Goal: Information Seeking & Learning: Compare options

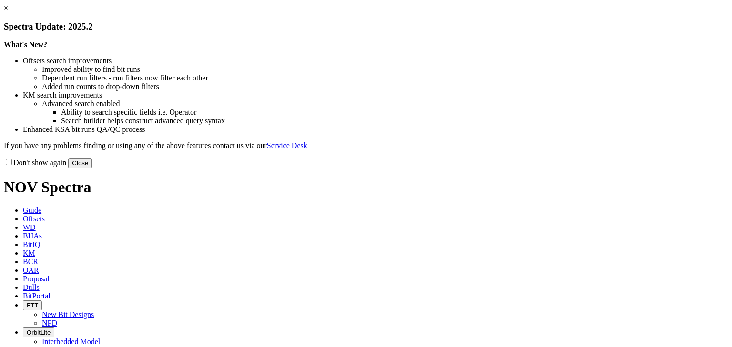
click at [8, 12] on link "×" at bounding box center [6, 8] width 4 height 8
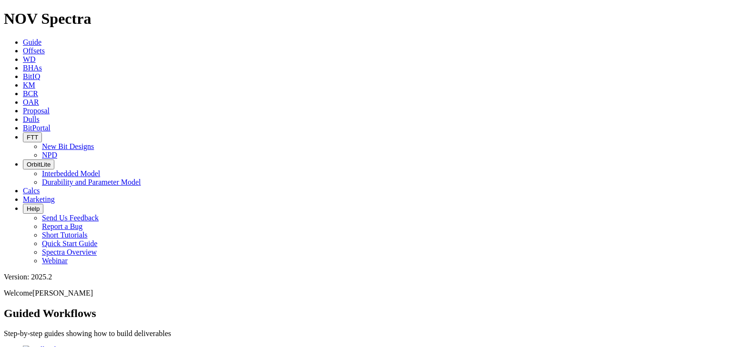
click at [35, 81] on span "KM" at bounding box center [29, 85] width 12 height 8
click at [45, 47] on span "Offsets" at bounding box center [34, 51] width 22 height 8
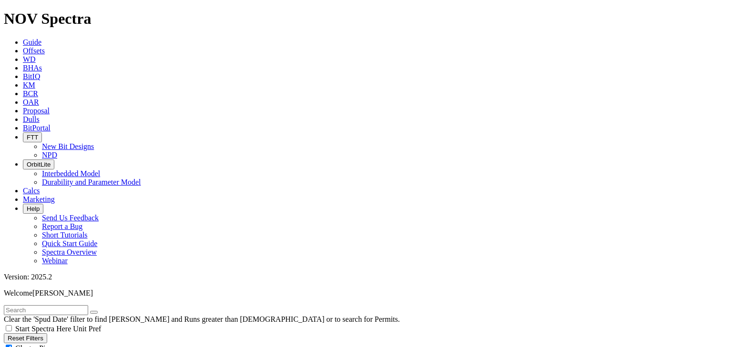
click at [59, 306] on input "text" at bounding box center [46, 311] width 84 height 10
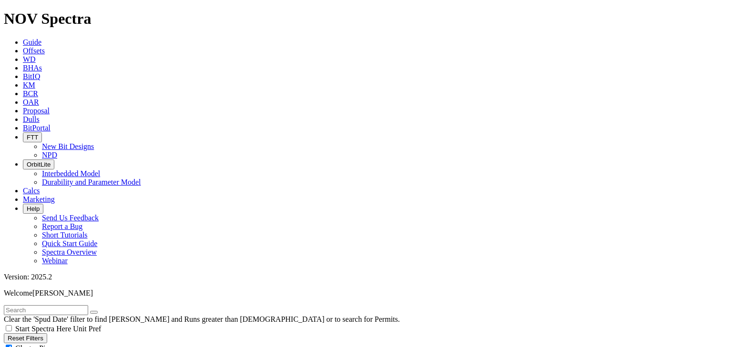
select select "9.875"
checkbox input "false"
select select "? number:9.875 ?"
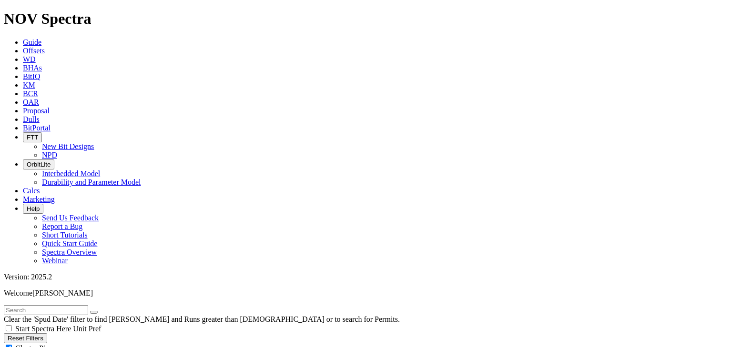
select select "? object:15071 ?"
select select
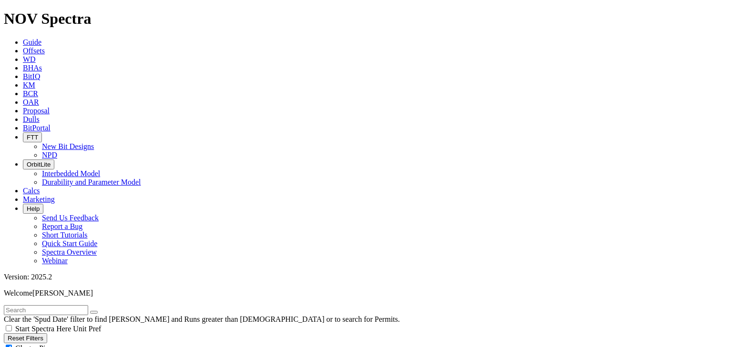
scroll to position [458, 0]
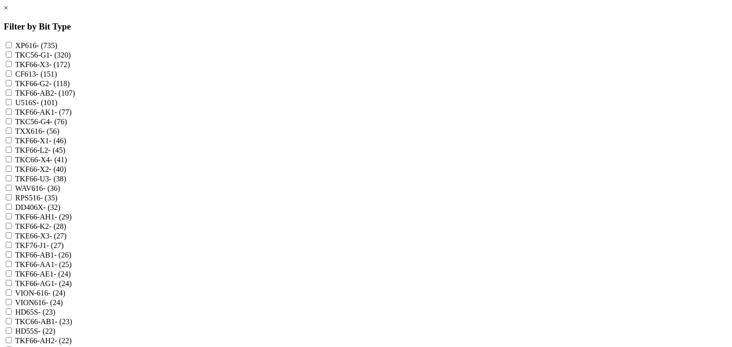
click at [306, 117] on div "TKF66-AK1 - (77)" at bounding box center [366, 112] width 724 height 10
click at [12, 115] on input "TKF66-AK1 - (77)" at bounding box center [9, 112] width 6 height 6
checkbox input "true"
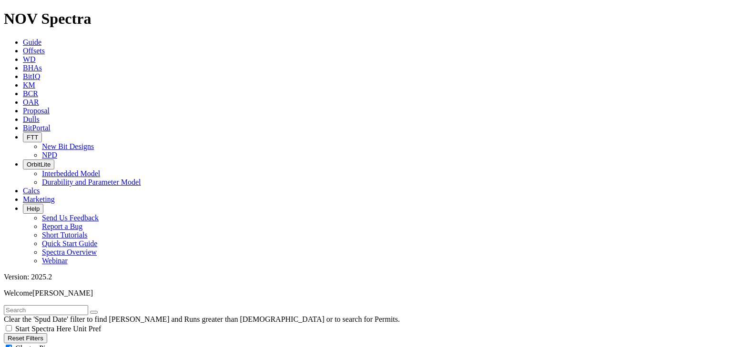
click at [52, 345] on span "Cluster Pins" at bounding box center [33, 349] width 37 height 8
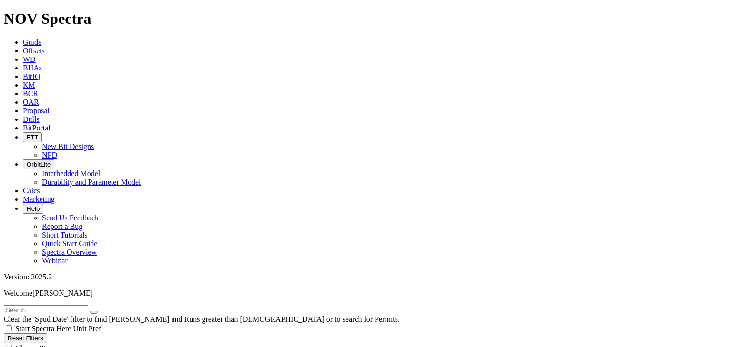
checkbox input "false"
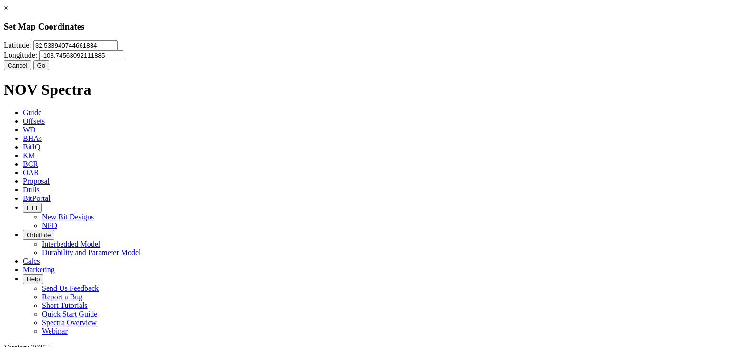
click at [118, 51] on input "32.533940744661834" at bounding box center [75, 46] width 84 height 10
paste input "1561902"
type input "32.1561902"
click at [123, 59] on input "-103.74563092111885" at bounding box center [81, 56] width 84 height 10
click at [123, 60] on input "-103.74563092111885" at bounding box center [81, 56] width 84 height 10
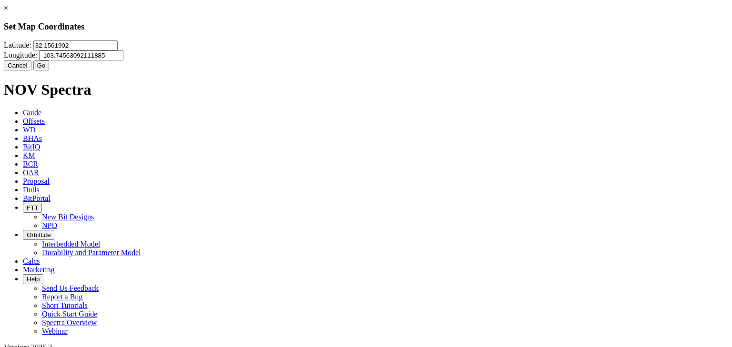
click at [123, 60] on input "-103.74563092111885" at bounding box center [81, 56] width 84 height 10
click at [123, 61] on input "Longitude:" at bounding box center [81, 56] width 84 height 10
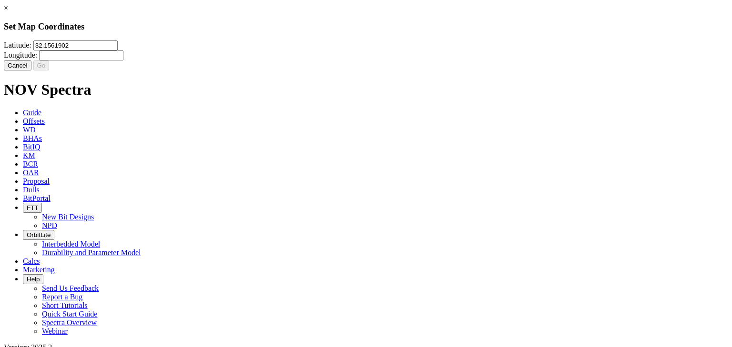
click at [123, 56] on input "Longitude:" at bounding box center [81, 56] width 84 height 10
paste input "-103.6668238"
type input "-103.6668238"
click at [50, 71] on button "Go" at bounding box center [41, 66] width 16 height 10
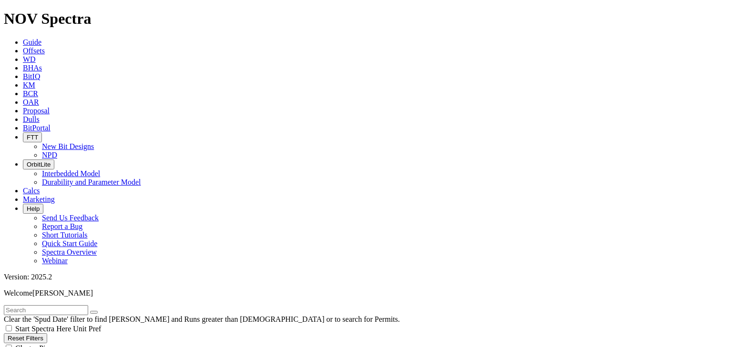
scroll to position [745, 0]
click at [52, 345] on span "Cluster Pins" at bounding box center [33, 349] width 37 height 8
checkbox input "false"
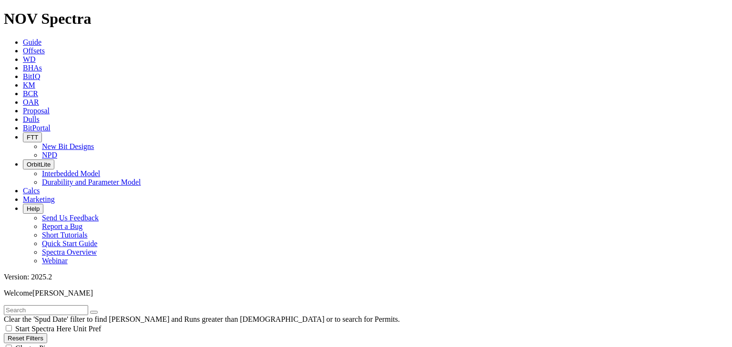
checkbox input "false"
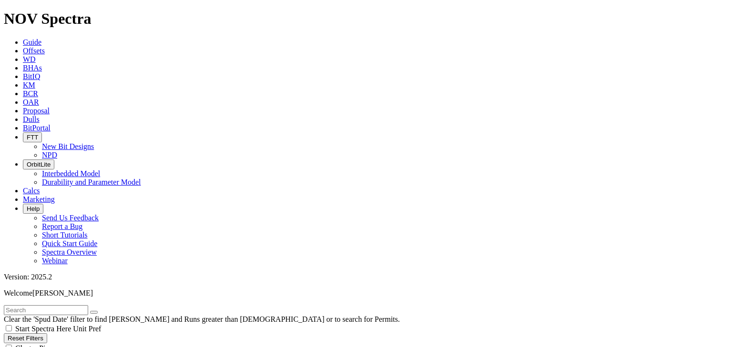
scroll to position [229, 0]
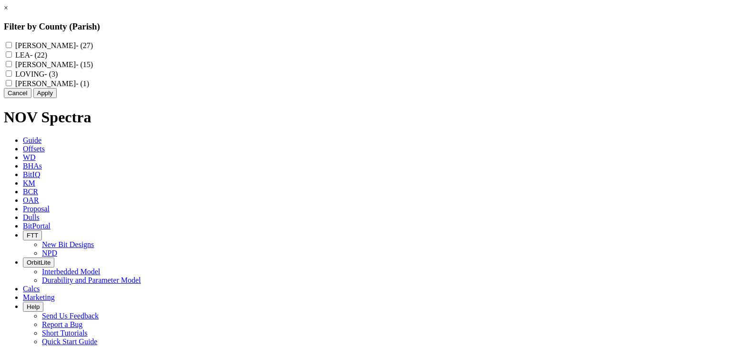
click at [93, 48] on label "EDDY - (27)" at bounding box center [54, 45] width 78 height 8
click at [12, 48] on input "EDDY - (27)" at bounding box center [9, 45] width 6 height 6
checkbox input "true"
click at [47, 56] on label "LEA - (22)" at bounding box center [31, 55] width 32 height 8
click at [12, 56] on input "LEA - (22)" at bounding box center [9, 54] width 6 height 6
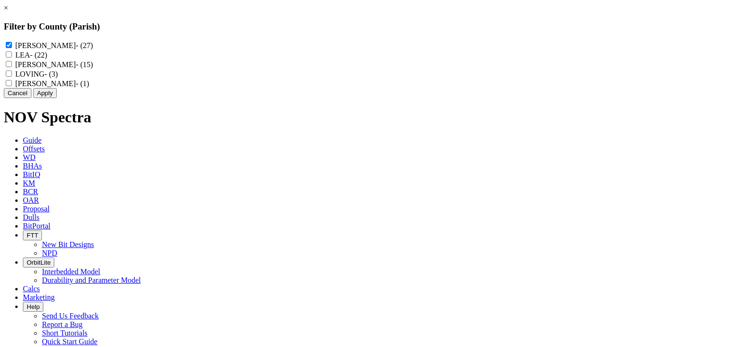
checkbox input "true"
click at [57, 98] on button "Apply" at bounding box center [44, 93] width 23 height 10
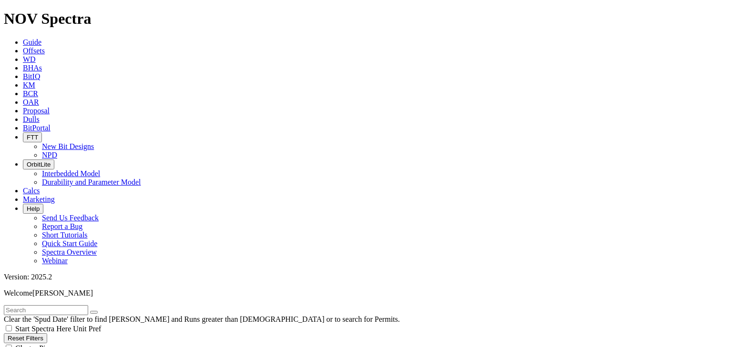
scroll to position [1842, 0]
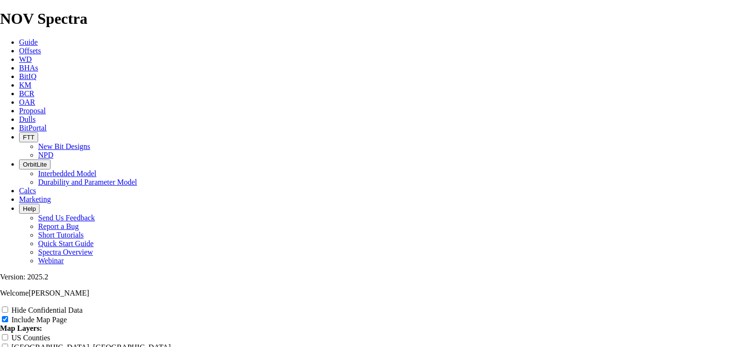
scroll to position [1220, 0]
radio input "true"
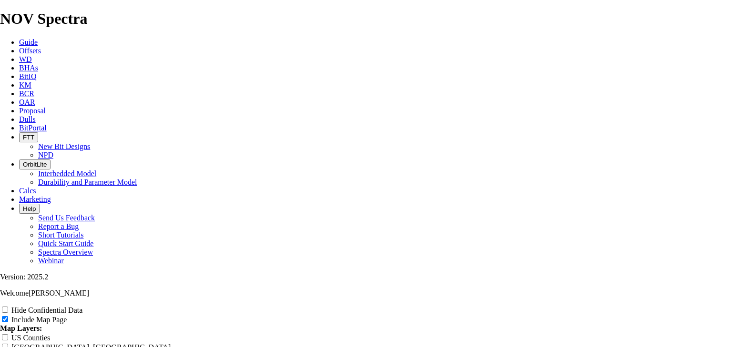
click at [8, 307] on input "Hide Confidential Data" at bounding box center [5, 310] width 6 height 6
checkbox input "true"
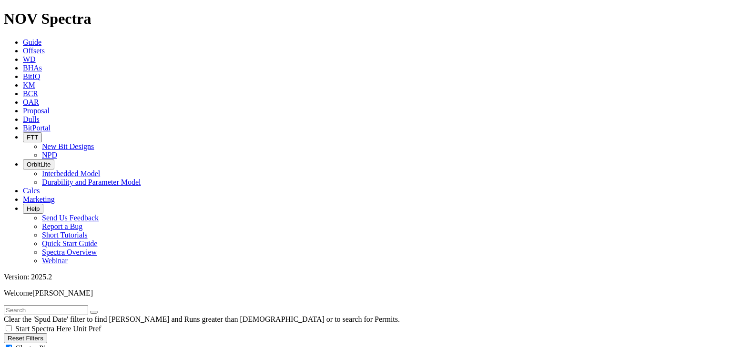
scroll to position [419, 0]
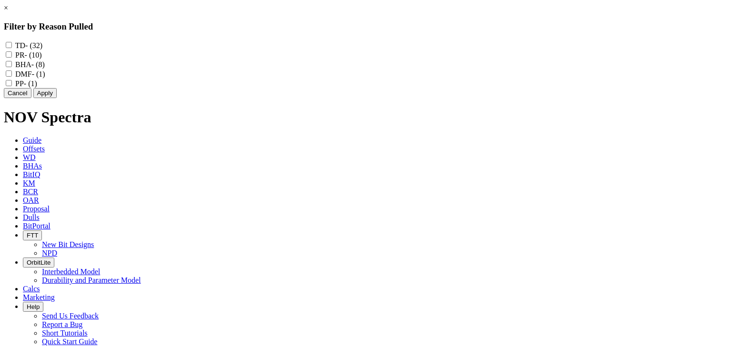
click at [42, 46] on label "TD - (32)" at bounding box center [28, 45] width 27 height 8
click at [12, 46] on input "TD - (32)" at bounding box center [9, 45] width 6 height 6
checkbox input "true"
click at [45, 69] on label "BHA - (8)" at bounding box center [30, 65] width 30 height 8
click at [12, 67] on input "BHA - (8)" at bounding box center [9, 64] width 6 height 6
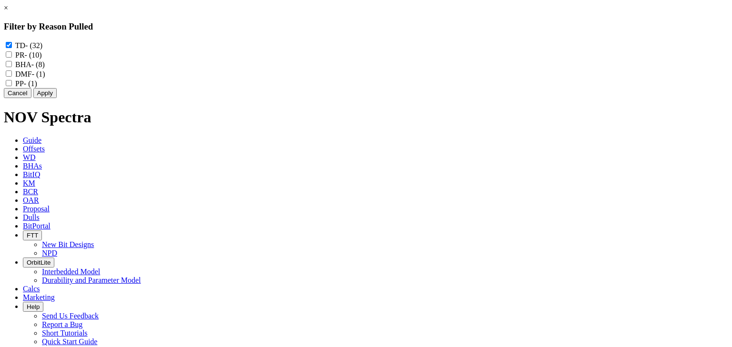
checkbox input "true"
click at [45, 78] on label "DMF - (1)" at bounding box center [30, 74] width 30 height 8
click at [12, 77] on input "DMF - (1)" at bounding box center [9, 74] width 6 height 6
checkbox input "true"
click at [37, 88] on label "PP - (1)" at bounding box center [26, 84] width 22 height 8
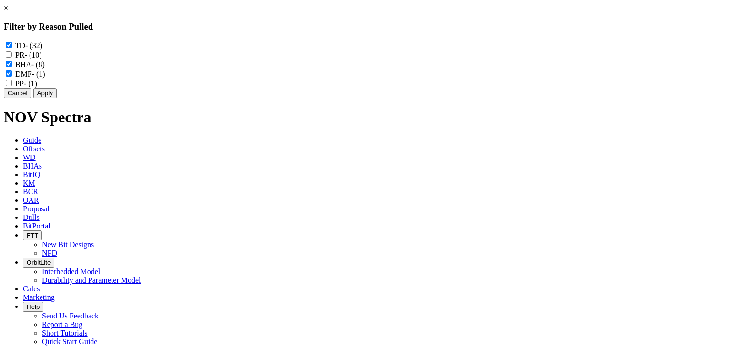
click at [12, 86] on input "PP - (1)" at bounding box center [9, 83] width 6 height 6
checkbox input "true"
click at [57, 98] on button "Apply" at bounding box center [44, 93] width 23 height 10
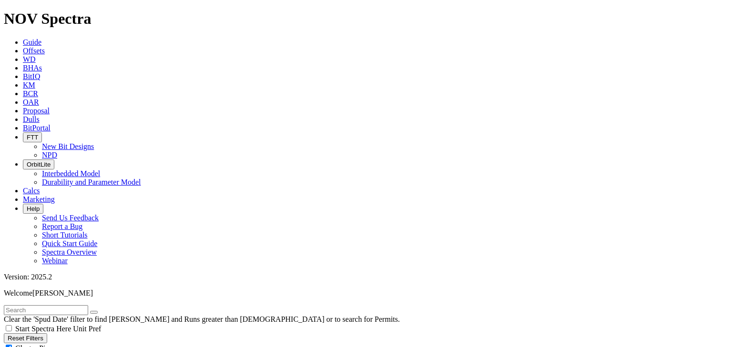
click at [140, 344] on div "Cluster Pins" at bounding box center [366, 349] width 724 height 10
checkbox input "false"
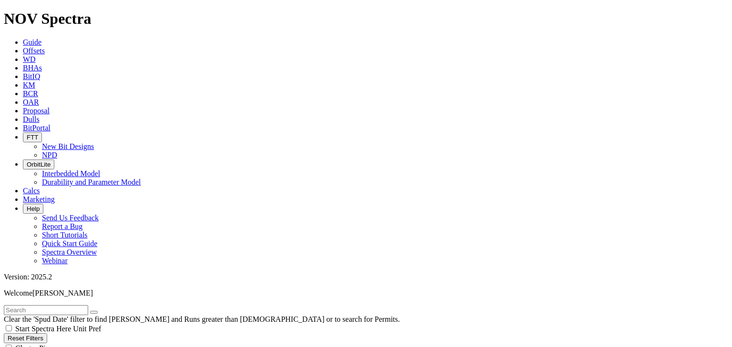
radio input "true"
radio input "false"
type input "15"
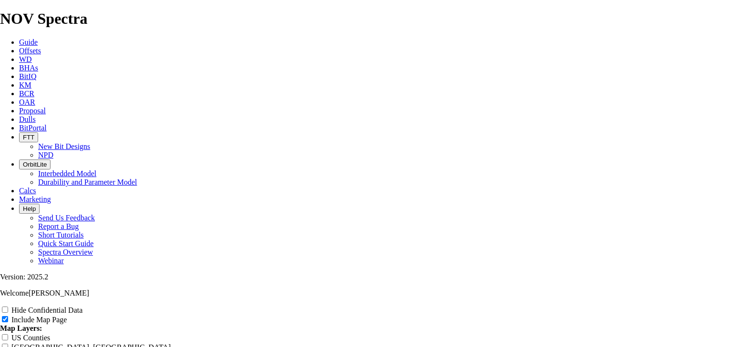
scroll to position [1068, 0]
radio input "true"
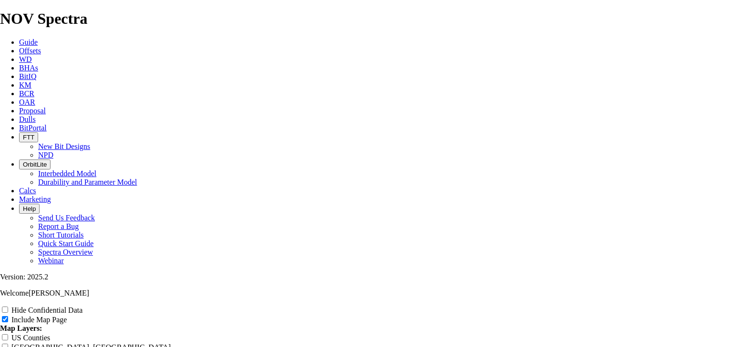
drag, startPoint x: 244, startPoint y: 139, endPoint x: 233, endPoint y: 143, distance: 11.6
drag, startPoint x: 538, startPoint y: 164, endPoint x: 503, endPoint y: 163, distance: 34.8
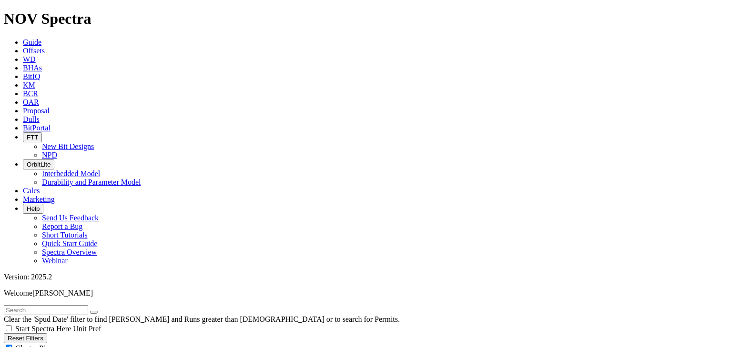
click at [59, 306] on input "text" at bounding box center [46, 311] width 84 height 10
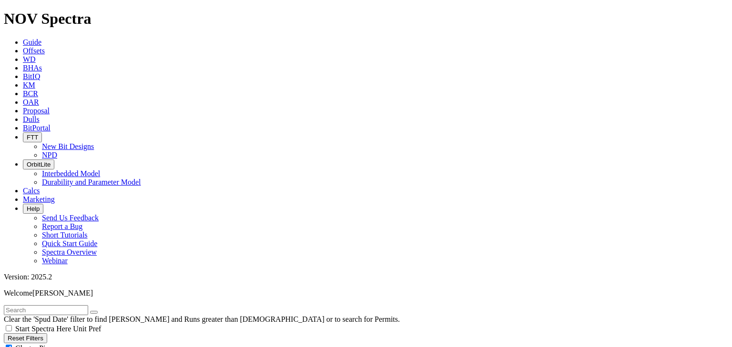
scroll to position [229, 0]
click at [136, 344] on div "Cluster Pins" at bounding box center [366, 349] width 724 height 10
checkbox input "false"
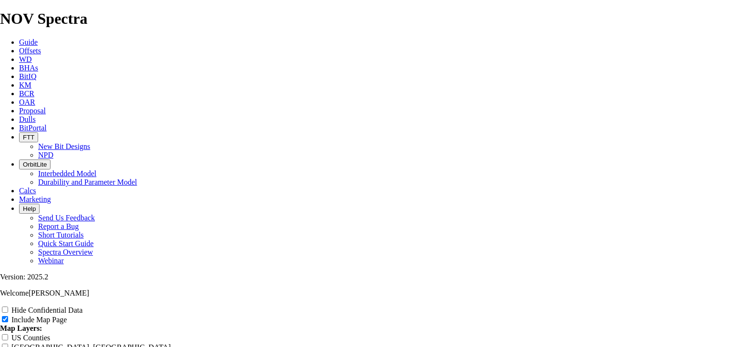
scroll to position [1563, 0]
drag, startPoint x: 539, startPoint y: 181, endPoint x: 251, endPoint y: 219, distance: 289.9
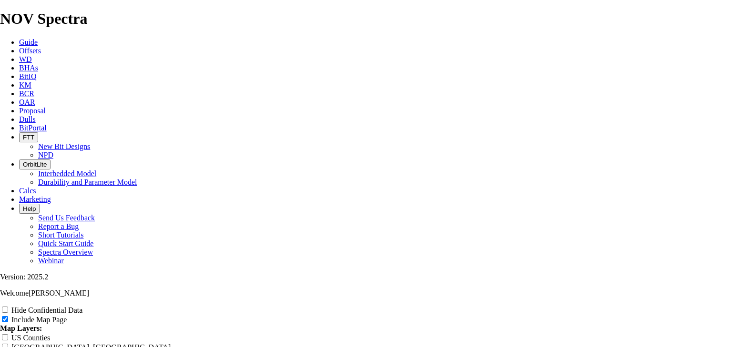
scroll to position [0, 0]
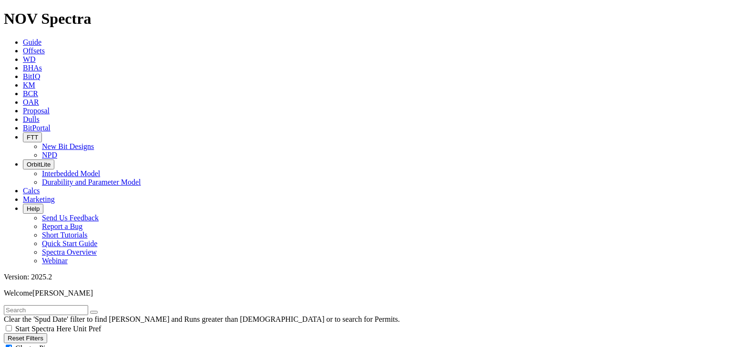
scroll to position [482, 0]
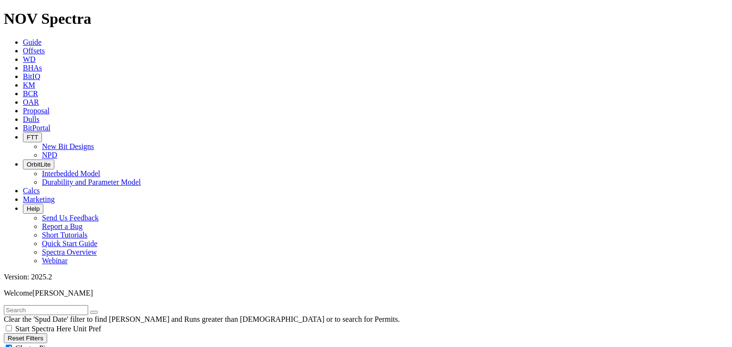
select select
radio input "true"
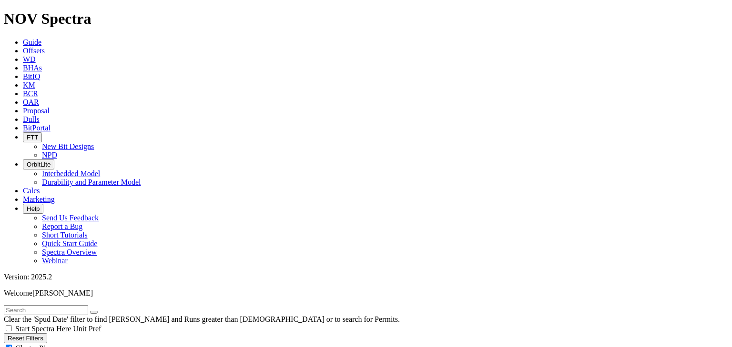
radio input "false"
radio input "true"
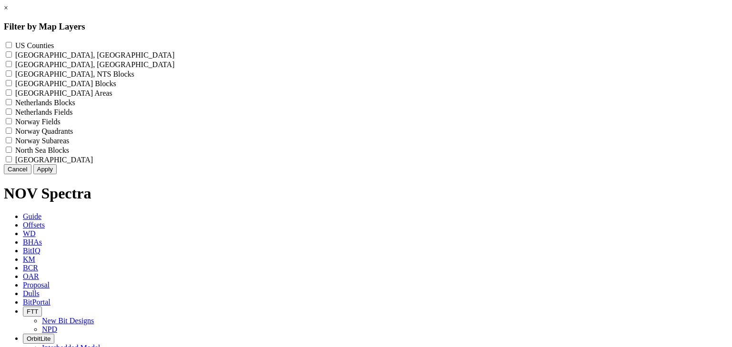
click at [54, 48] on label "US Counties - ()" at bounding box center [34, 45] width 39 height 8
click at [12, 48] on Counties "US Counties - ()" at bounding box center [9, 45] width 6 height 6
checkbox Counties "true"
click at [57, 174] on button "Apply" at bounding box center [44, 169] width 23 height 10
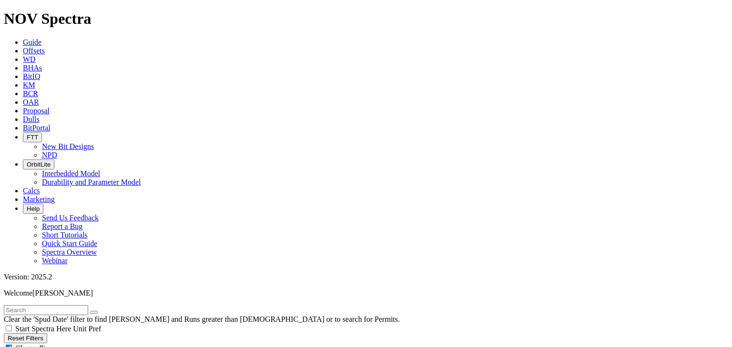
scroll to position [458, 0]
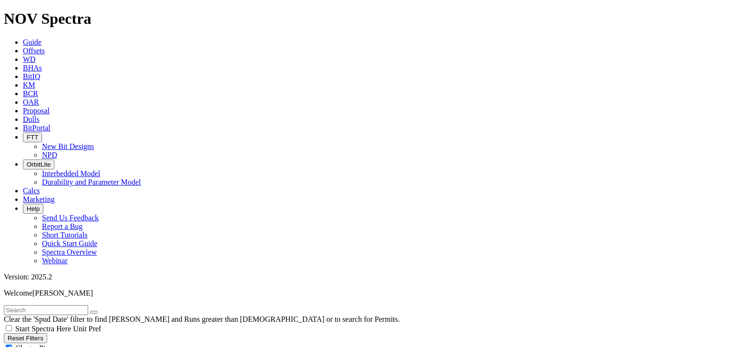
select select "? object:62527 ?"
select select
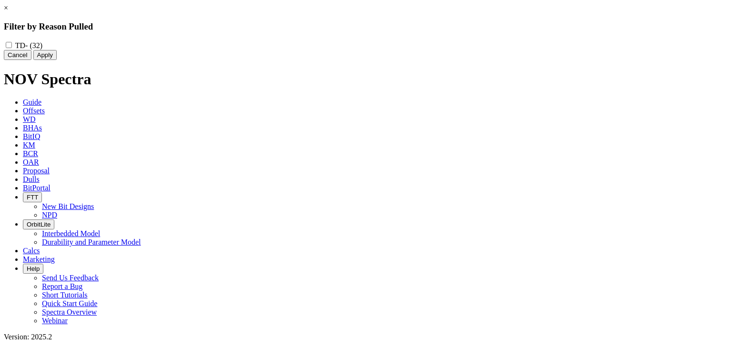
click at [42, 48] on label "TD - (32)" at bounding box center [28, 45] width 27 height 8
click at [12, 48] on input "TD - (32)" at bounding box center [9, 45] width 6 height 6
checkbox input "true"
click at [31, 60] on button "Cancel" at bounding box center [18, 55] width 28 height 10
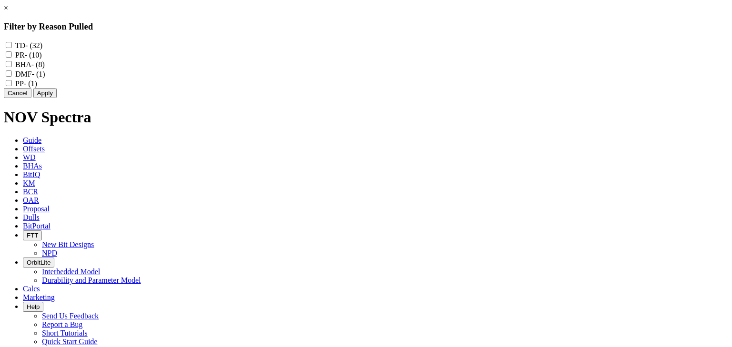
click at [12, 46] on input "TD - (32)" at bounding box center [9, 45] width 6 height 6
checkbox input "true"
click at [12, 67] on input "BHA - (8)" at bounding box center [9, 64] width 6 height 6
checkbox input "true"
click at [303, 69] on div "BHA - (8)" at bounding box center [366, 65] width 724 height 10
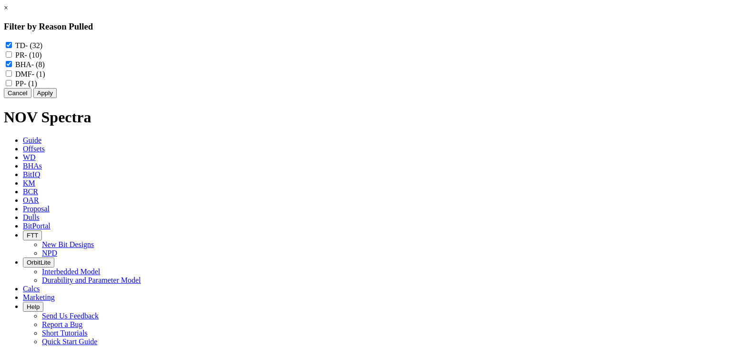
click at [12, 77] on input "DMF - (1)" at bounding box center [9, 74] width 6 height 6
checkbox input "true"
click at [12, 86] on input "PP - (1)" at bounding box center [9, 83] width 6 height 6
checkbox input "true"
click at [57, 98] on button "Apply" at bounding box center [44, 93] width 23 height 10
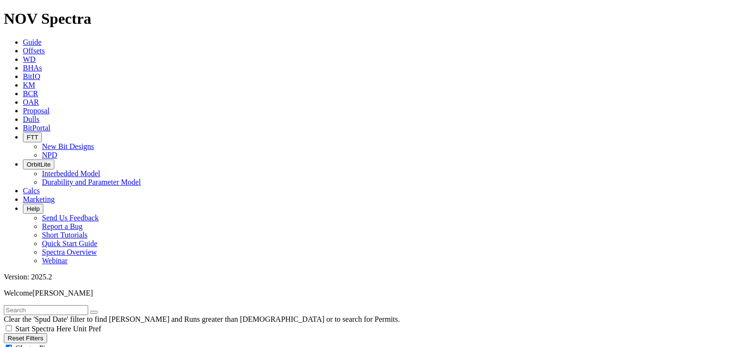
scroll to position [2840, 0]
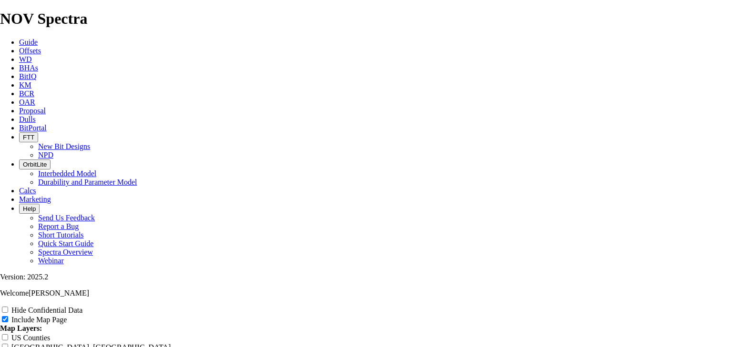
radio input "true"
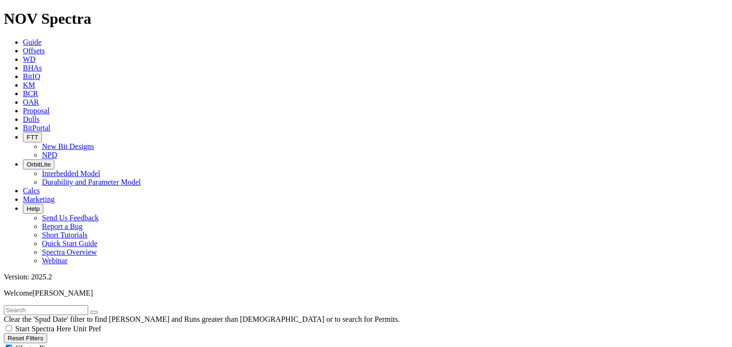
scroll to position [534, 0]
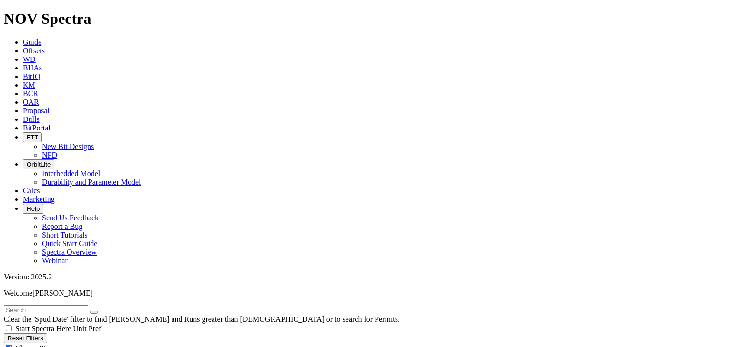
drag, startPoint x: 72, startPoint y: 194, endPoint x: 66, endPoint y: 195, distance: 6.3
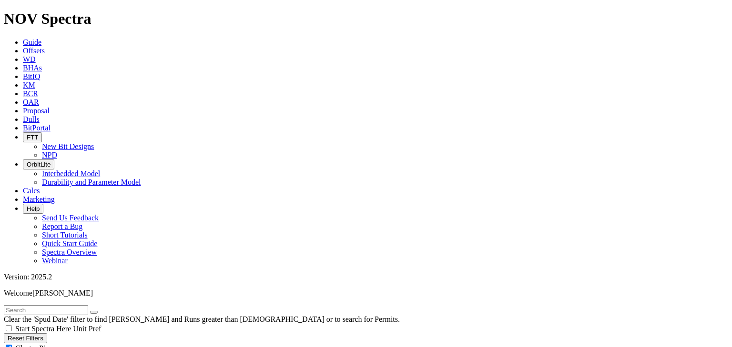
type input "8000"
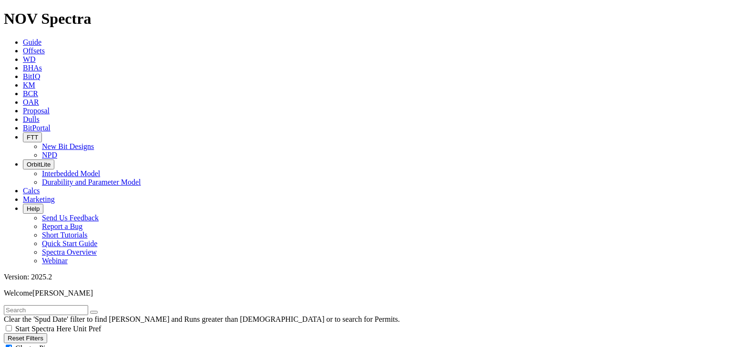
click at [52, 345] on span "Cluster Pins" at bounding box center [33, 349] width 37 height 8
checkbox input "false"
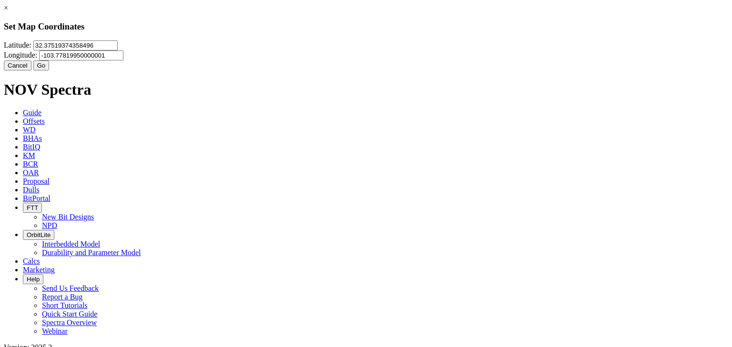
click at [123, 61] on input "-103.77819950000001" at bounding box center [81, 56] width 84 height 10
paste input "6668238"
type input "-103.6668238"
click at [118, 51] on input "32.37519374358496" at bounding box center [75, 46] width 84 height 10
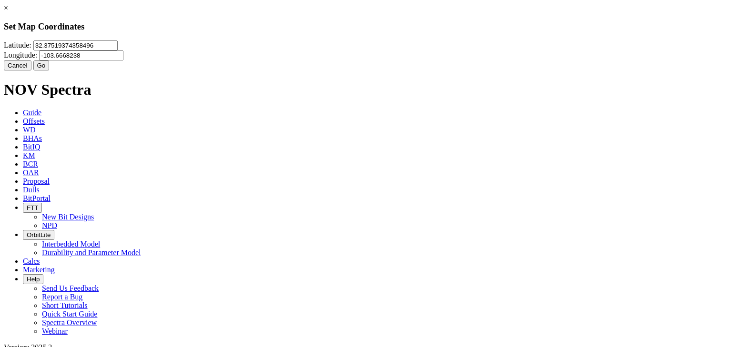
paste input "1561902"
type input "32.1561902"
click at [50, 71] on button "Go" at bounding box center [41, 66] width 16 height 10
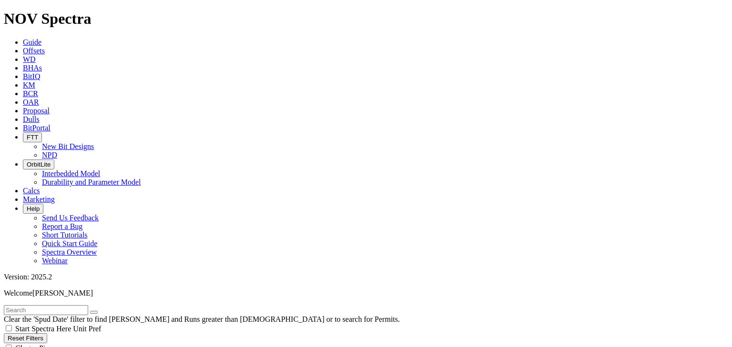
scroll to position [534, 0]
checkbox input "true"
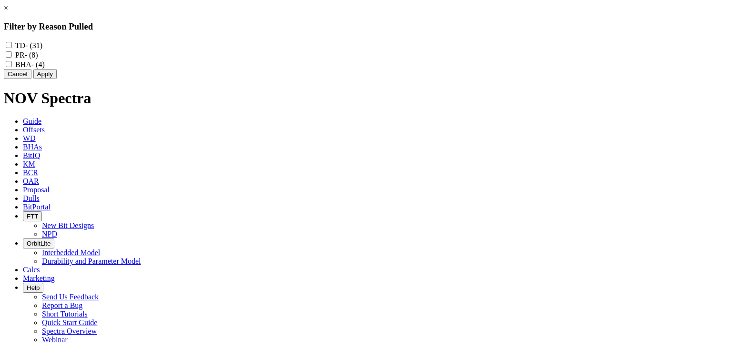
click at [42, 46] on label "TD - (31)" at bounding box center [28, 45] width 27 height 8
click at [12, 46] on input "TD - (31)" at bounding box center [9, 45] width 6 height 6
checkbox input "true"
click at [309, 69] on div "BHA - (4)" at bounding box center [366, 65] width 724 height 10
click at [308, 69] on div "BHA - (4)" at bounding box center [366, 65] width 724 height 10
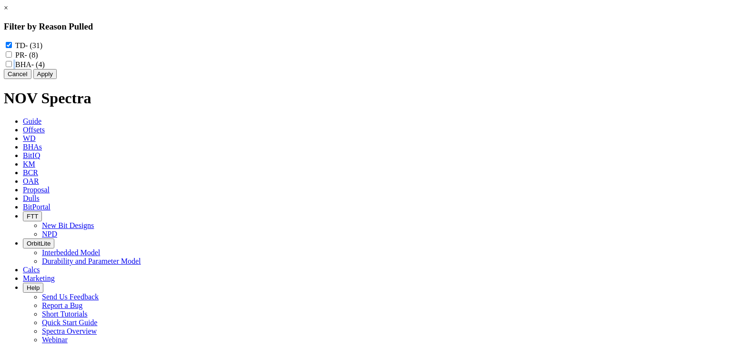
click at [308, 69] on div "BHA - (4)" at bounding box center [366, 65] width 724 height 10
click at [12, 67] on input "BHA - (4)" at bounding box center [9, 64] width 6 height 6
checkbox input "true"
click at [57, 79] on button "Apply" at bounding box center [44, 74] width 23 height 10
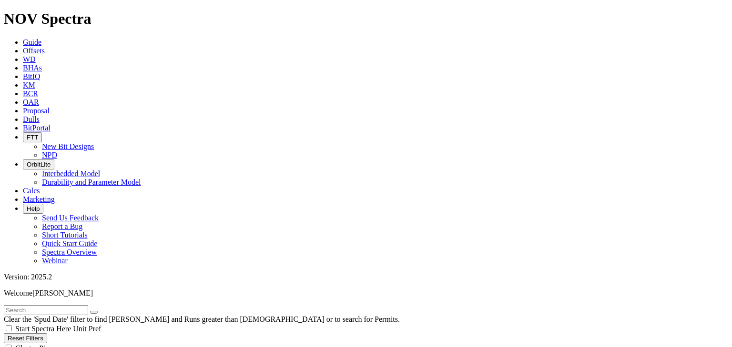
scroll to position [2821, 0]
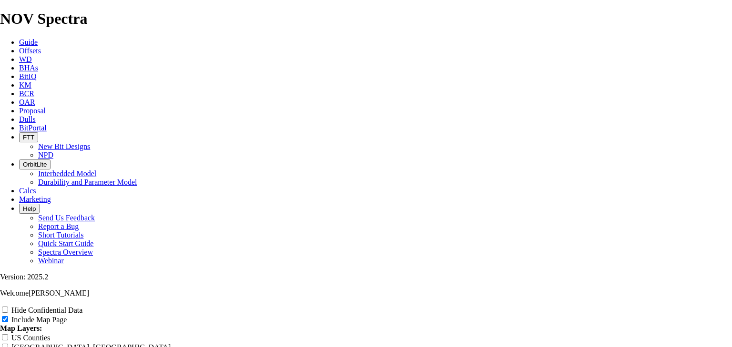
scroll to position [1754, 0]
drag, startPoint x: 228, startPoint y: 133, endPoint x: 376, endPoint y: 137, distance: 147.8
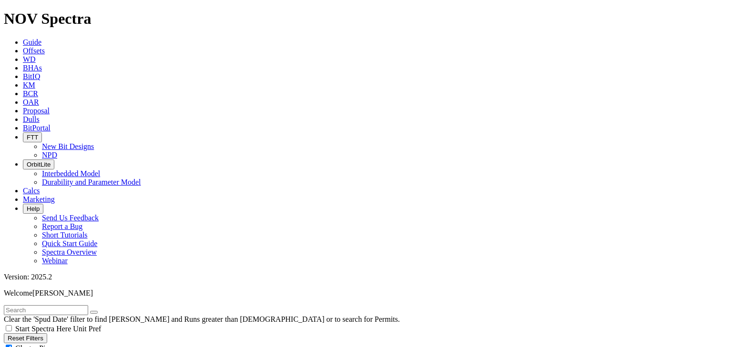
scroll to position [724, 0]
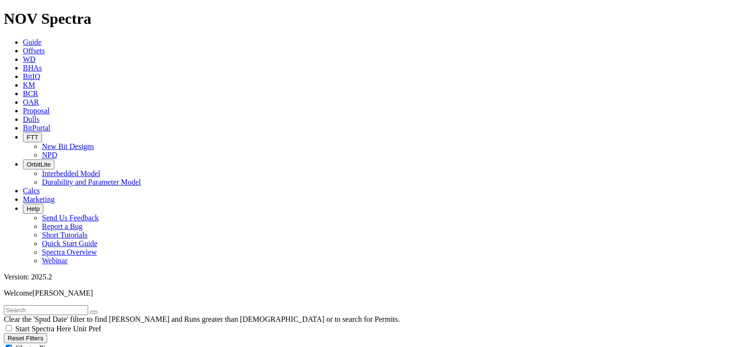
type input "4000"
click at [52, 345] on span "Cluster Pins" at bounding box center [33, 349] width 37 height 8
checkbox input "false"
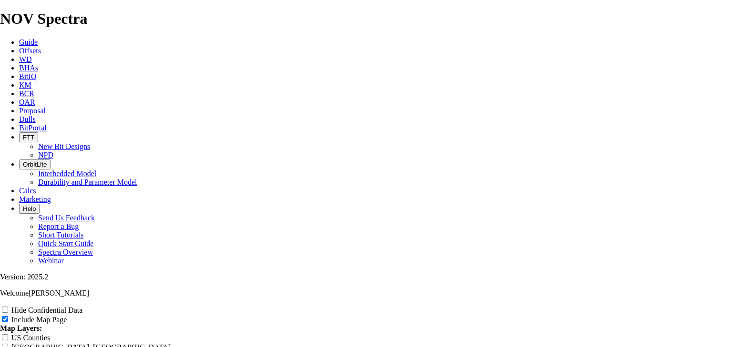
scroll to position [877, 0]
radio input "true"
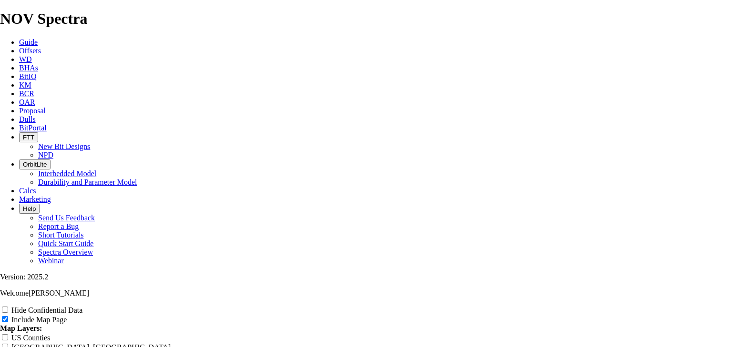
drag, startPoint x: 489, startPoint y: 207, endPoint x: 489, endPoint y: 223, distance: 15.7
drag, startPoint x: 172, startPoint y: 100, endPoint x: 467, endPoint y: 224, distance: 320.0
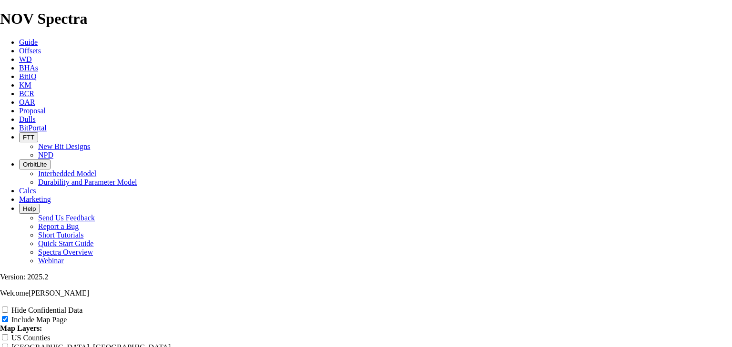
click at [681, 333] on div "US Counties" at bounding box center [366, 338] width 732 height 10
click at [680, 333] on div "US Counties" at bounding box center [366, 338] width 732 height 10
click at [8, 335] on input "US Counties" at bounding box center [5, 338] width 6 height 6
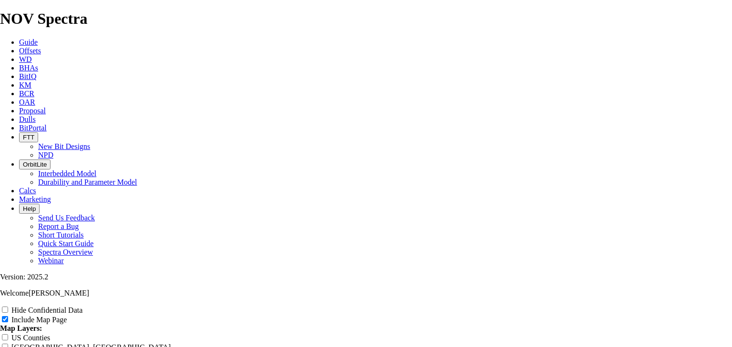
checkbox input "true"
click at [8, 307] on input "Hide Confidential Data" at bounding box center [5, 310] width 6 height 6
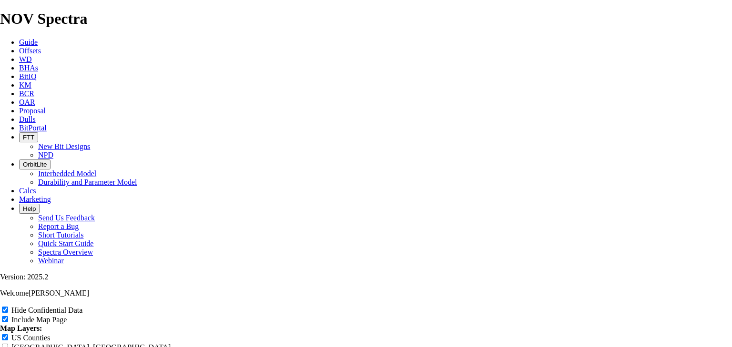
click at [8, 307] on input "Hide Confidential Data" at bounding box center [5, 310] width 6 height 6
checkbox input "false"
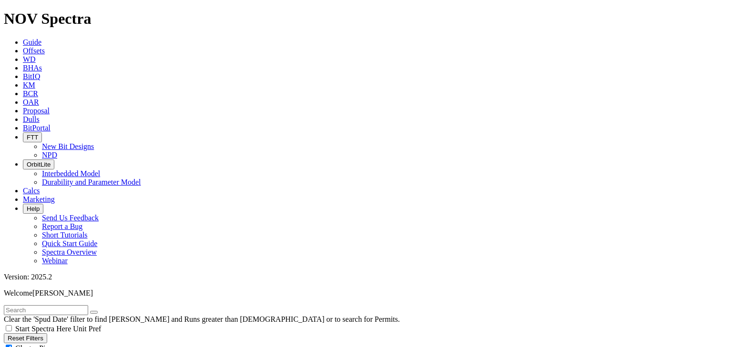
scroll to position [419, 0]
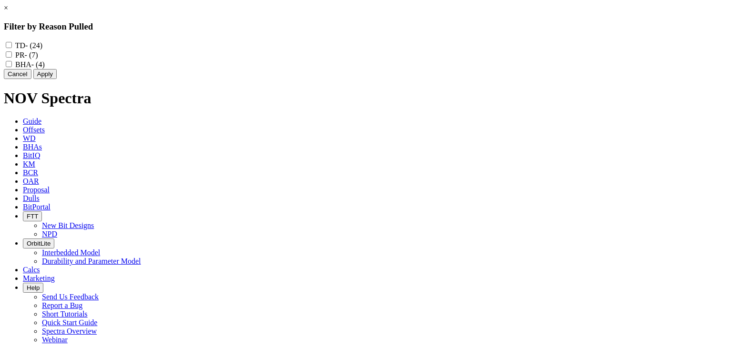
click at [42, 45] on label "TD - (24)" at bounding box center [28, 45] width 27 height 8
click at [12, 45] on input "TD - (24)" at bounding box center [9, 45] width 6 height 6
checkbox input "true"
click at [45, 69] on label "BHA - (4)" at bounding box center [30, 65] width 30 height 8
click at [12, 67] on input "BHA - (4)" at bounding box center [9, 64] width 6 height 6
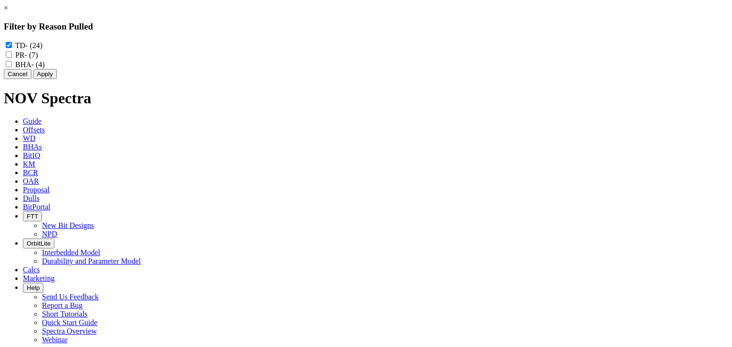
checkbox input "true"
click at [57, 79] on button "Apply" at bounding box center [44, 74] width 23 height 10
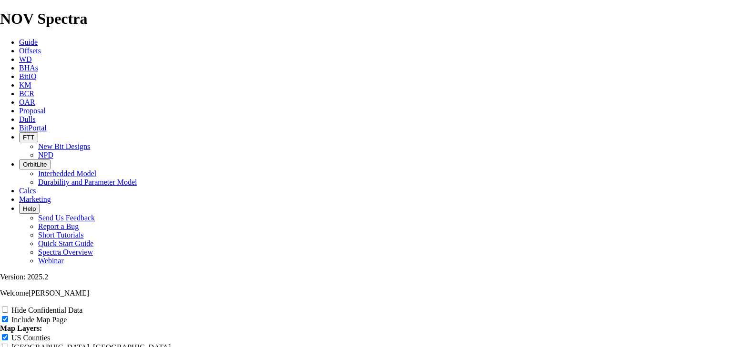
scroll to position [1144, 0]
radio input "true"
drag, startPoint x: 461, startPoint y: 145, endPoint x: 440, endPoint y: 153, distance: 22.5
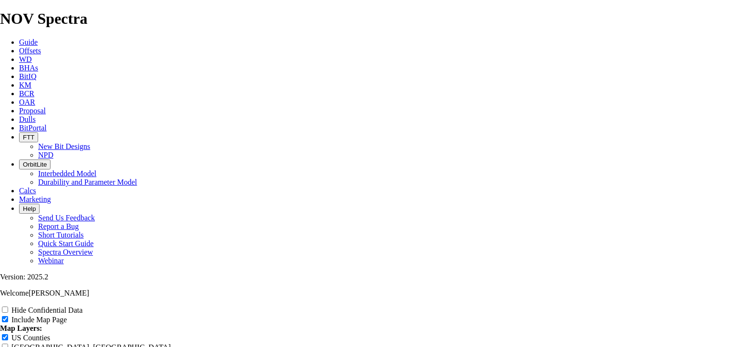
scroll to position [1220, 0]
radio input "true"
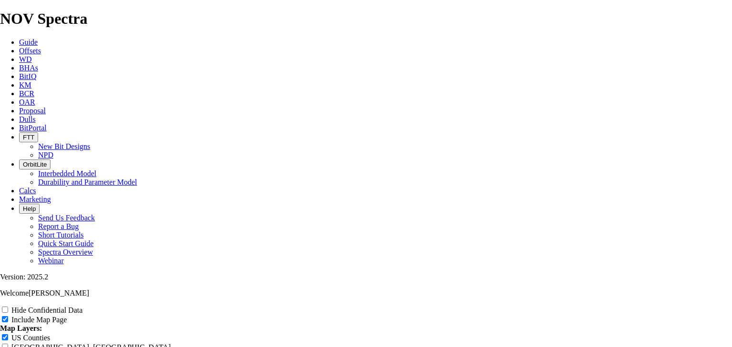
radio input "true"
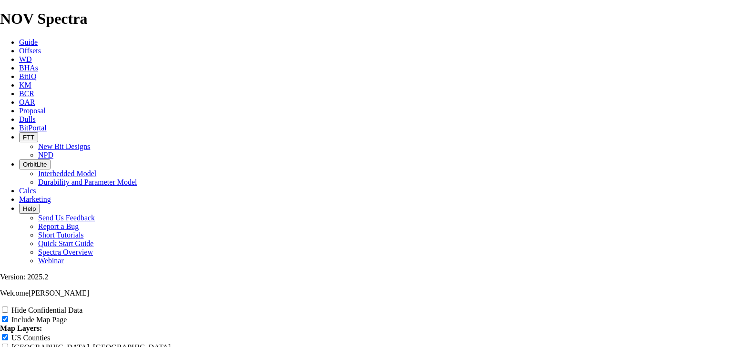
radio input "true"
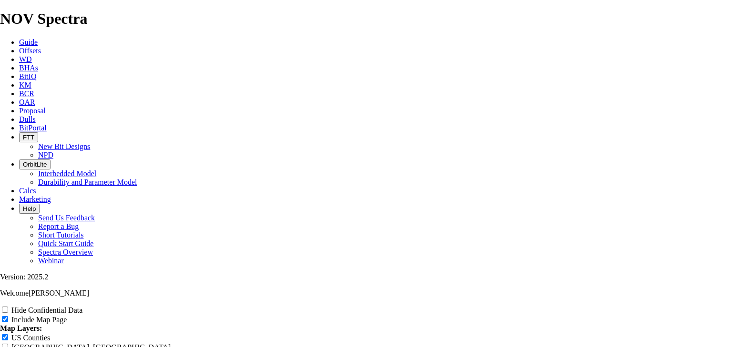
radio input "true"
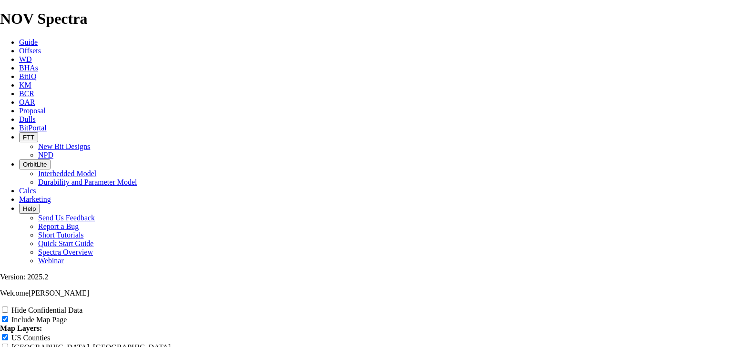
radio input "true"
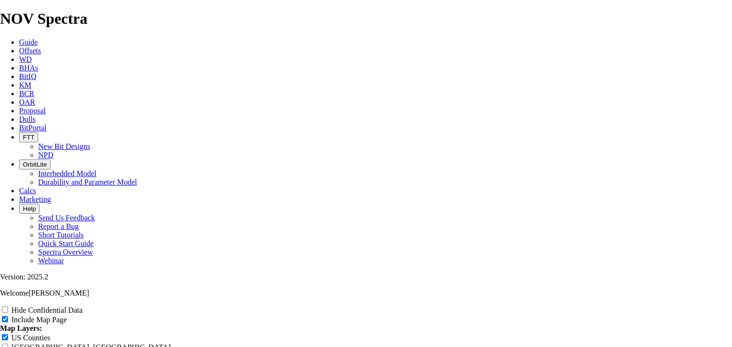
radio input "true"
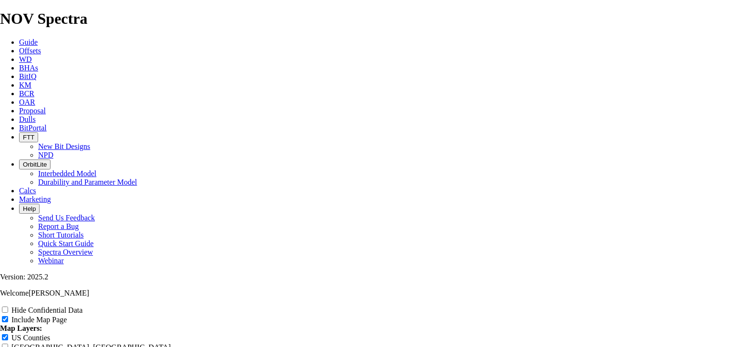
type input "9"
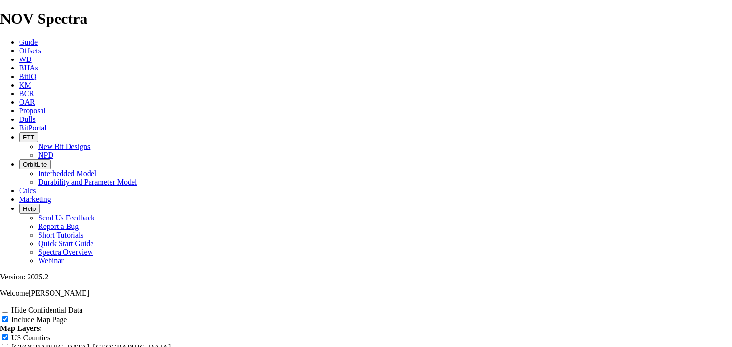
type input "9"
type input "9."
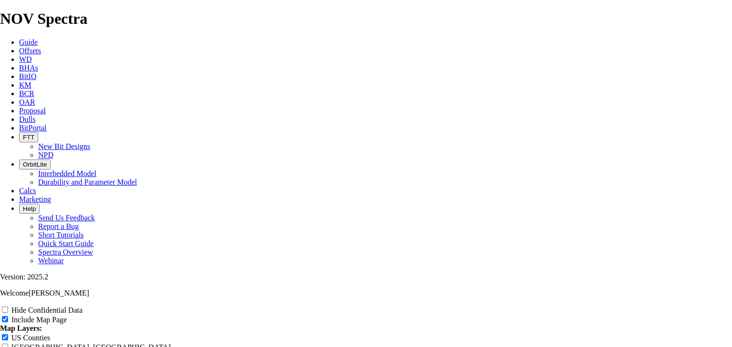
type input "9."
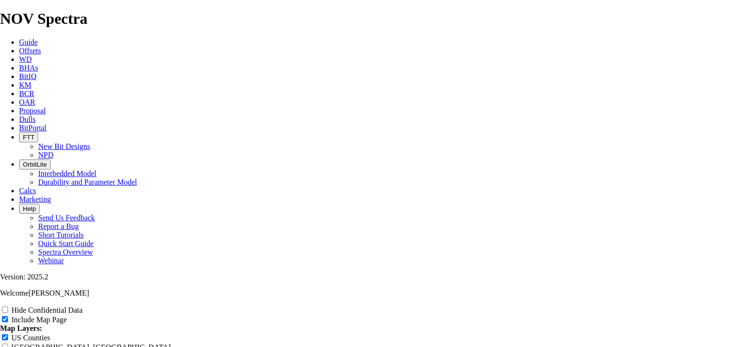
type input "9.8"
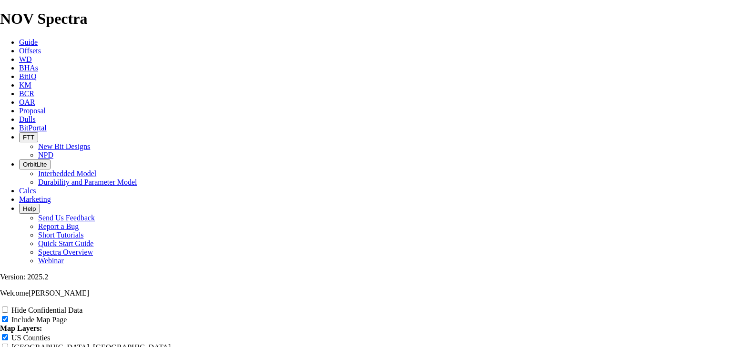
type input "9.8"
type input "9.87"
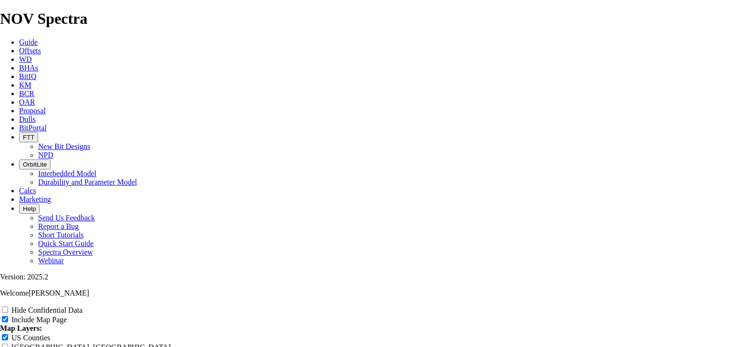
type input "9.87"
type input "9.875"
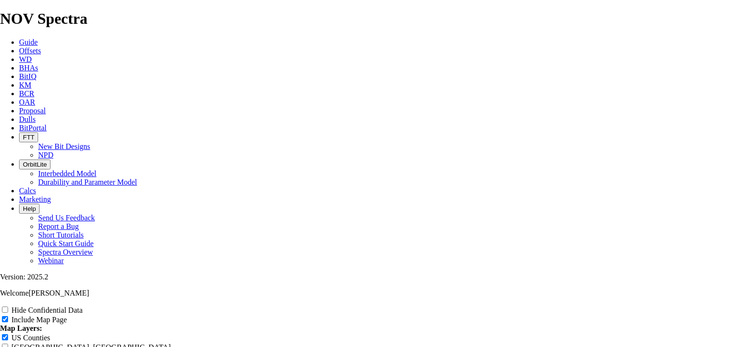
type input "9.875"
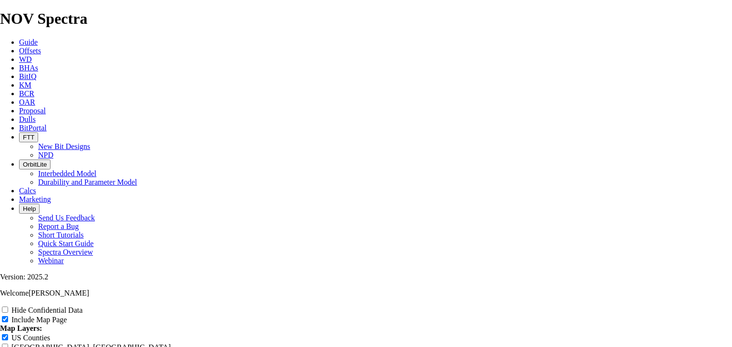
type input "9.875"
type input "9.875""
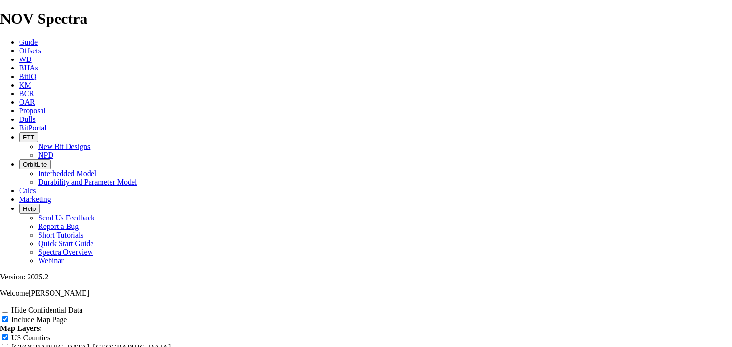
type input "9.875""
type input "9.875" T"
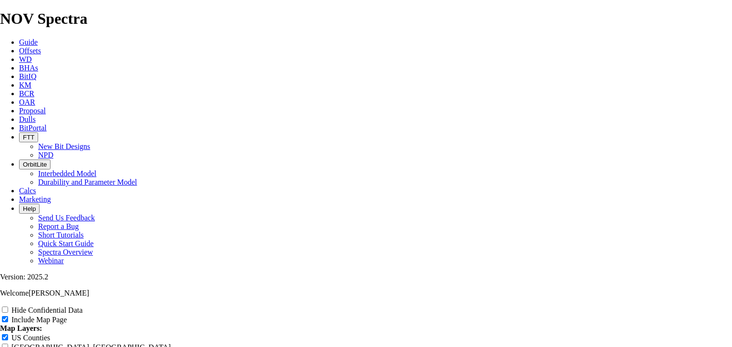
type input "9.875" T"
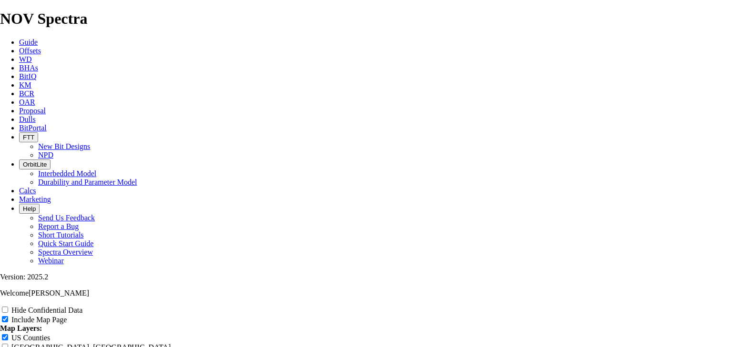
type input "9.875" T"
type input "9.875" TK"
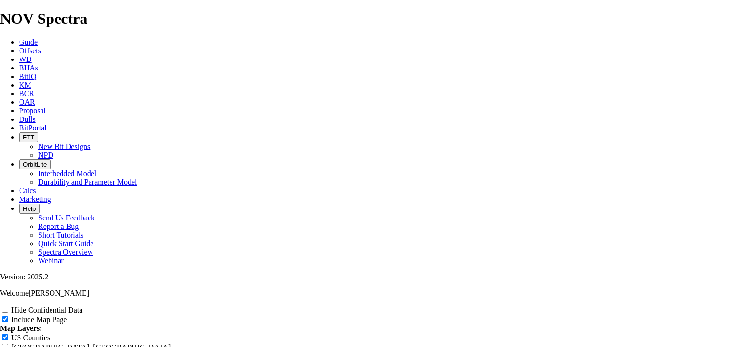
type input "9.875" TK"
type input "9.875" TKF"
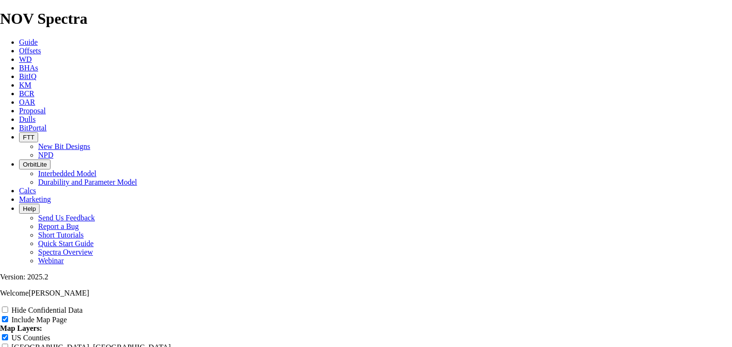
type input "9.875" TKF"
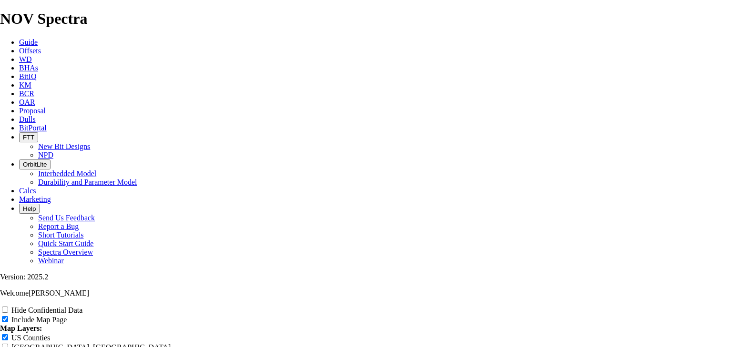
type input "9.875" TKF6"
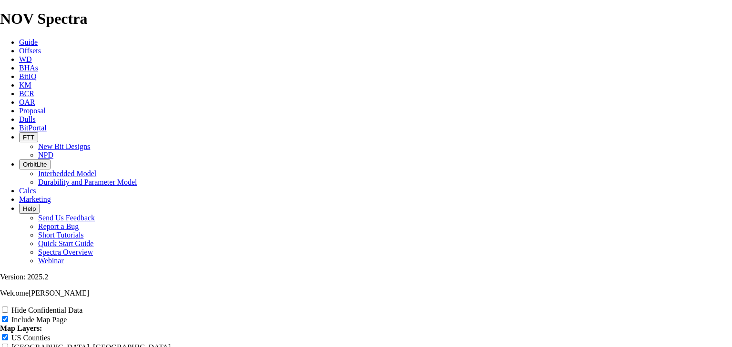
type input "9.875" TKF6"
type input "9.875" TKF66"
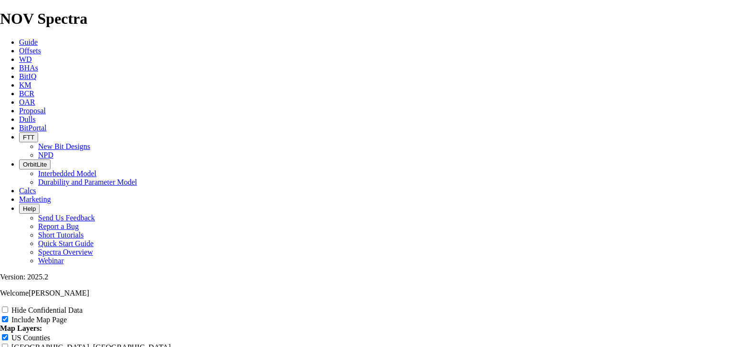
type input "9.875" TKF66"
type input "9.875" TKF66-"
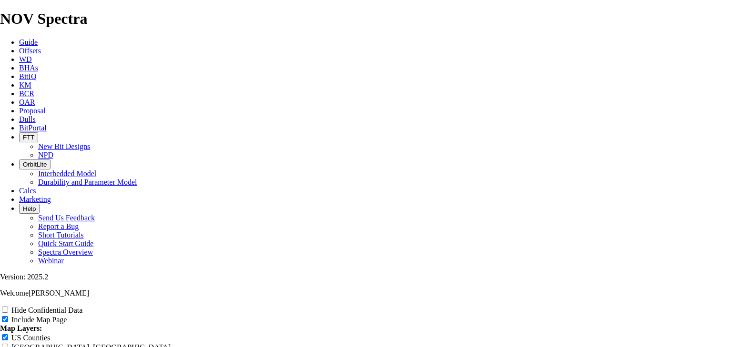
type input "9.875" TKF66-"
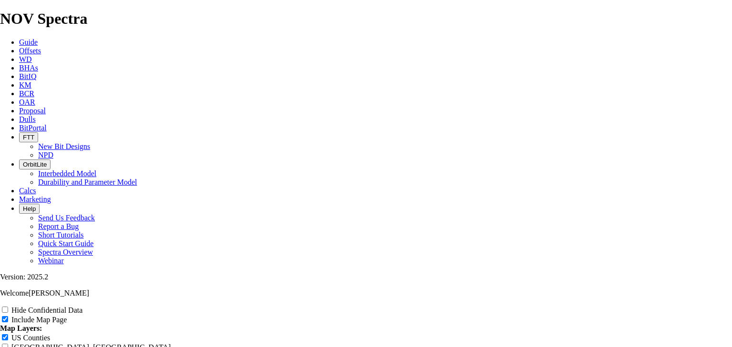
type input "9.875" TKF66-"
type input "9.875" TKF66-A"
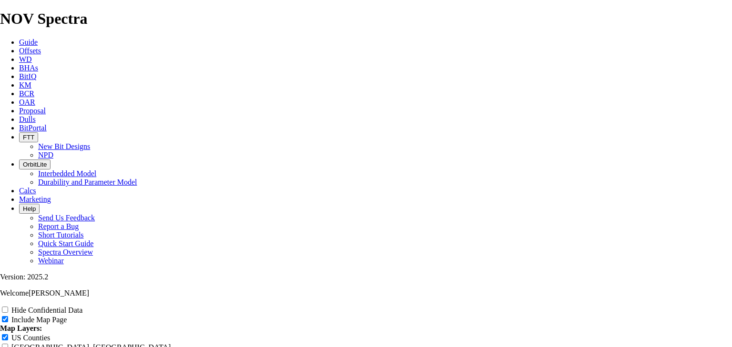
type input "9.875" TKF66-A"
type input "9.875" TKF66-AK"
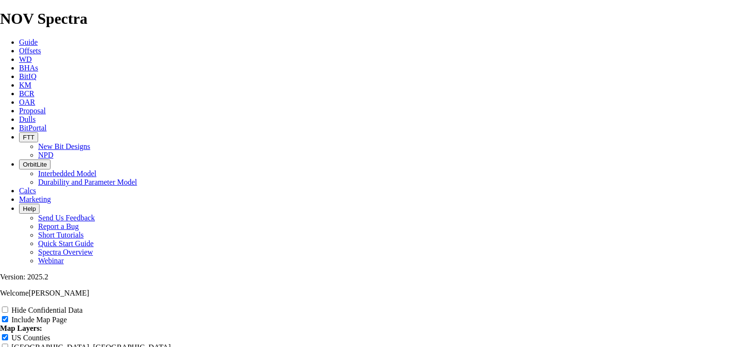
type input "9.875" TKF66-AK"
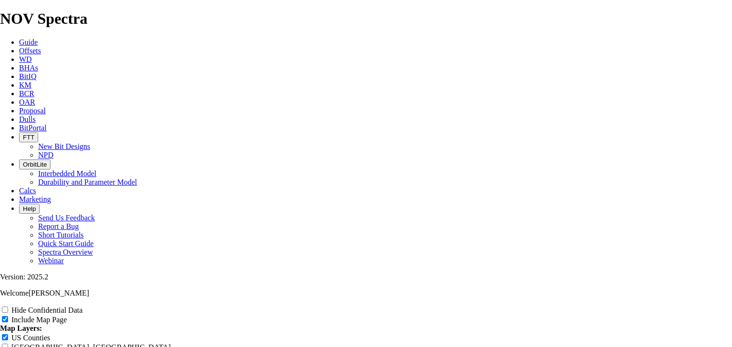
type input "9.875" TKF66-AK1"
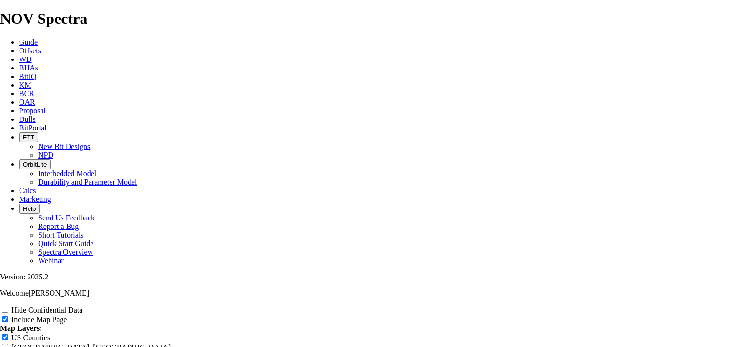
type input "9.875" TKF66-AK1"
drag, startPoint x: 278, startPoint y: 251, endPoint x: 278, endPoint y: 272, distance: 21.0
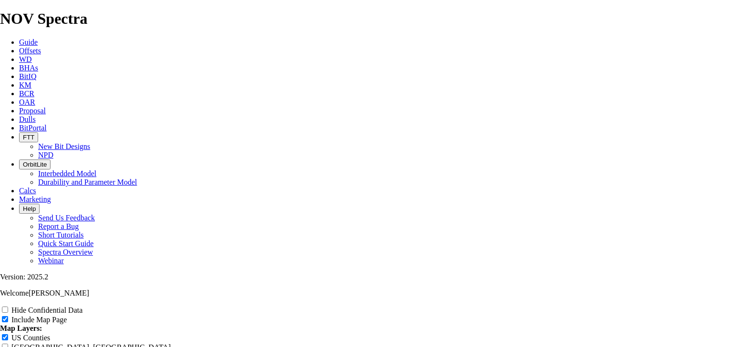
drag, startPoint x: 278, startPoint y: 273, endPoint x: 279, endPoint y: 254, distance: 19.1
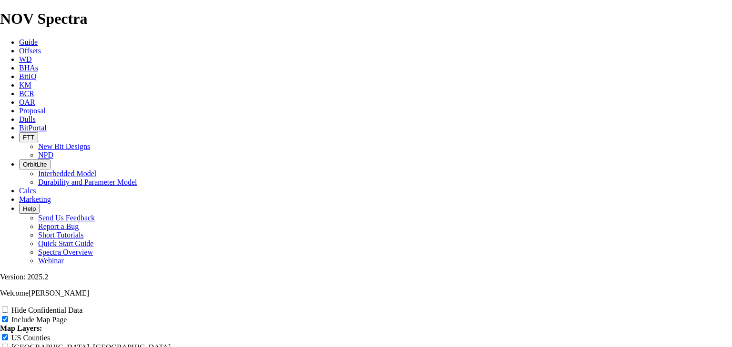
scroll to position [2021, 0]
drag, startPoint x: 522, startPoint y: 160, endPoint x: 193, endPoint y: 163, distance: 329.8
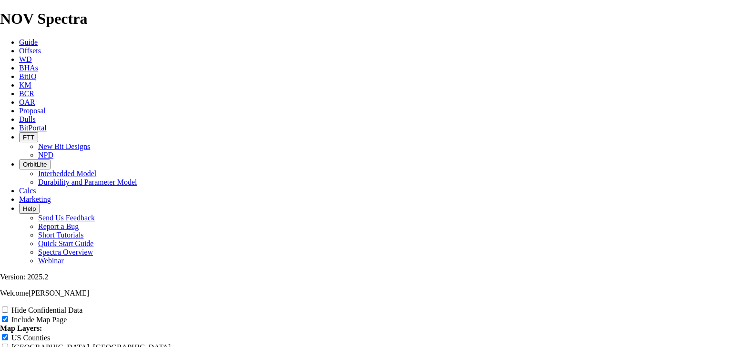
copy td "A315142"
drag, startPoint x: 528, startPoint y: 149, endPoint x: 211, endPoint y: 146, distance: 317.0
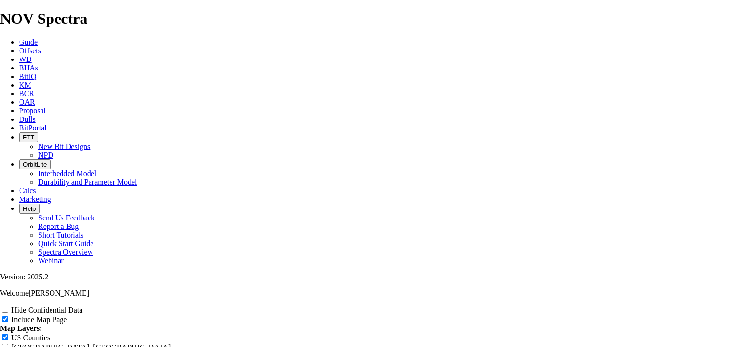
copy td "F317196"
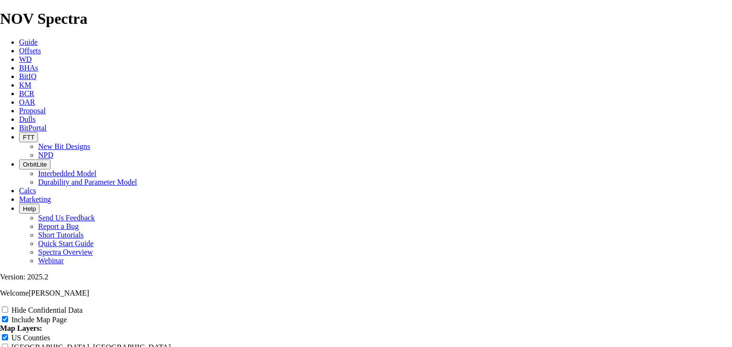
copy td "A317875"
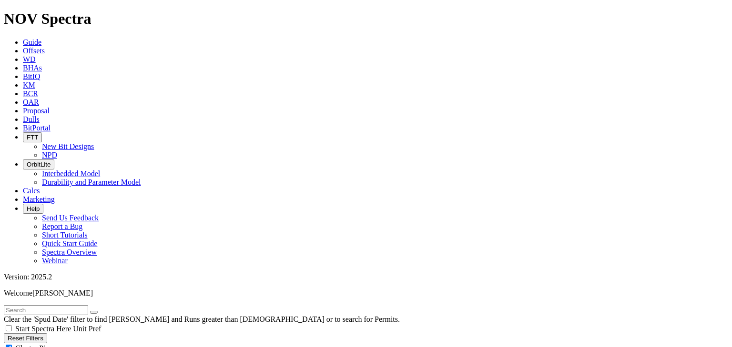
scroll to position [534, 0]
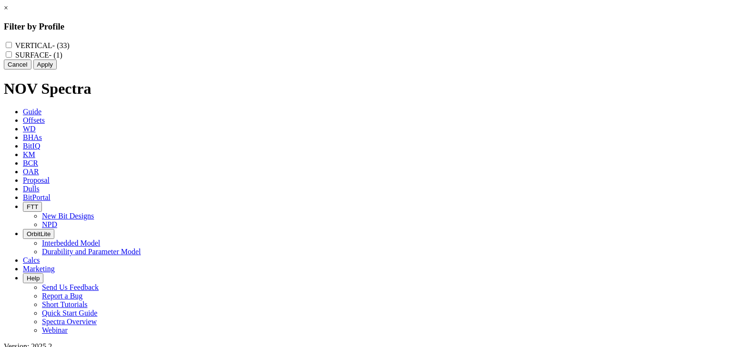
click at [64, 70] on div "× Filter by Profile VERTICAL - (33) SURFACE - (1) Cancel Apply" at bounding box center [366, 37] width 724 height 66
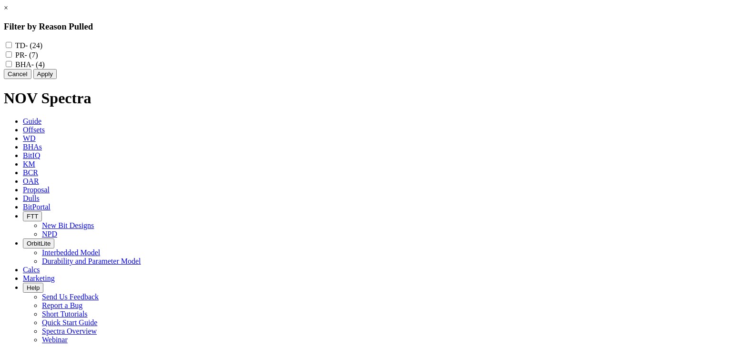
click at [379, 55] on div "PR - (7)" at bounding box center [366, 55] width 724 height 10
click at [8, 12] on link "×" at bounding box center [6, 8] width 4 height 8
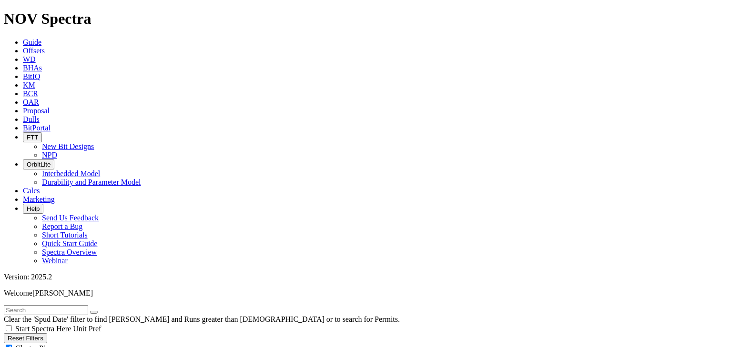
radio input "true"
radio input "false"
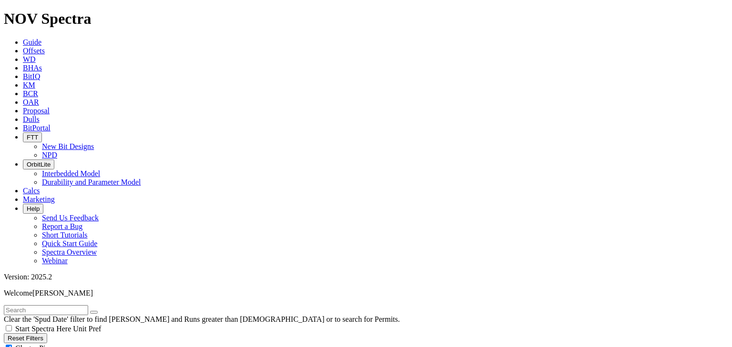
type input "25"
click at [135, 344] on div "Cluster Pins" at bounding box center [366, 349] width 724 height 10
checkbox input "false"
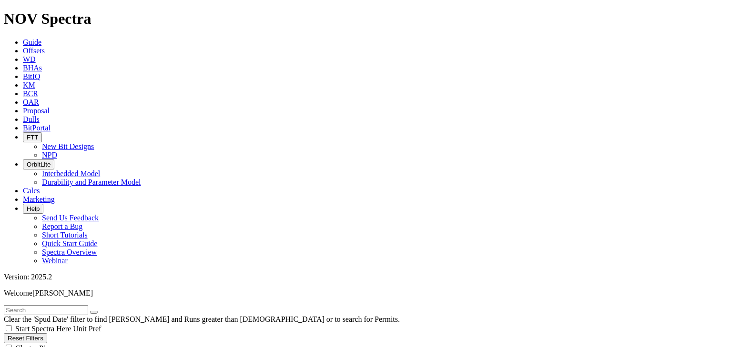
scroll to position [2105, 0]
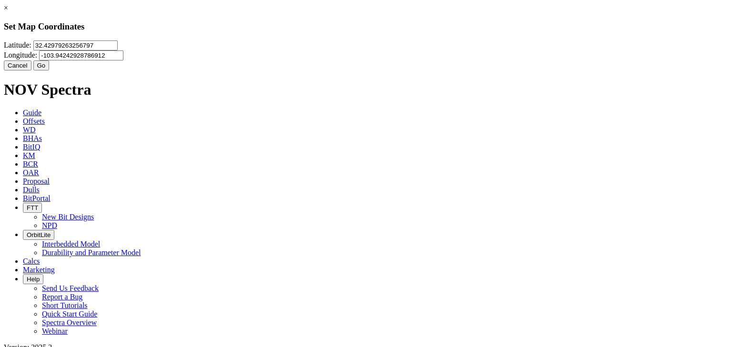
click at [118, 51] on input "32.42979263256797" at bounding box center [75, 46] width 84 height 10
paste input "-103.6668238"
type input "-103.6668238"
click at [123, 60] on input "-103.94242928786912" at bounding box center [81, 56] width 84 height 10
paste input "6668238"
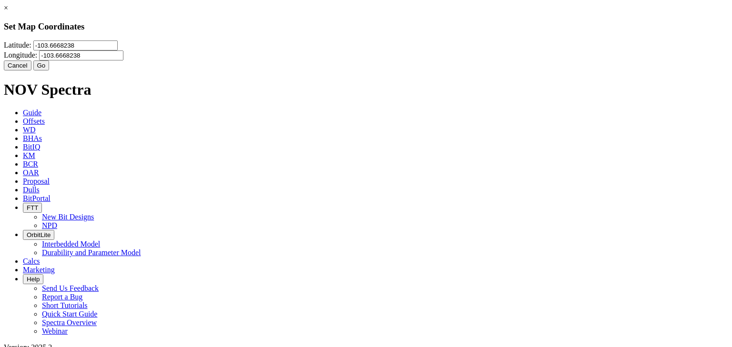
type input "-103.6668238"
click at [118, 51] on input "-103.6668238" at bounding box center [75, 46] width 84 height 10
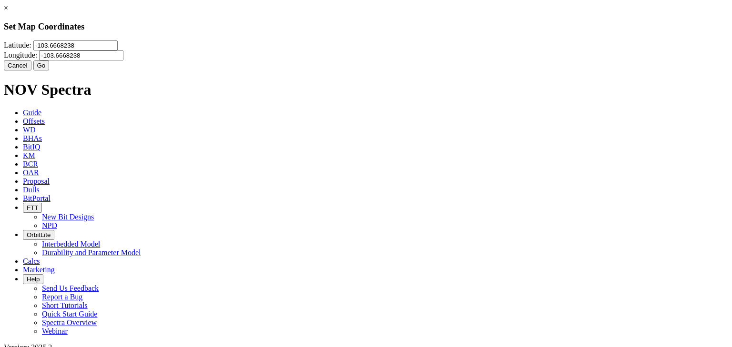
click at [118, 51] on input "-103.6668238" at bounding box center [75, 46] width 84 height 10
paste input "32.1561902"
type input "32.1561902"
click at [50, 71] on button "Go" at bounding box center [41, 66] width 16 height 10
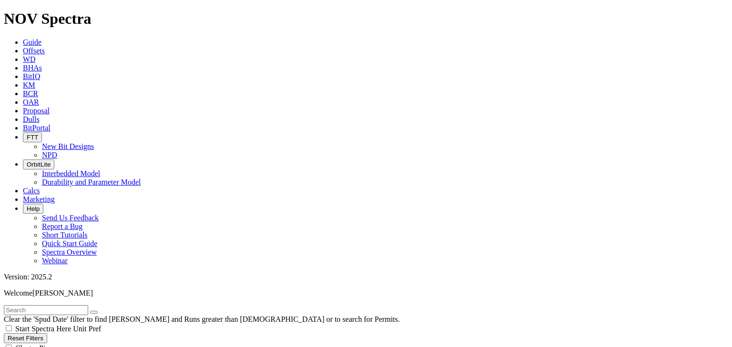
scroll to position [88, 0]
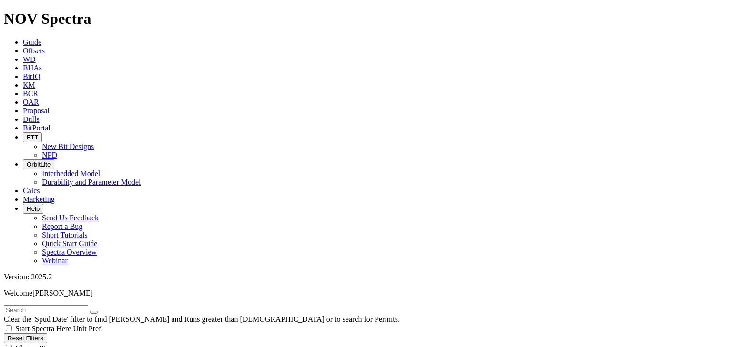
scroll to position [2456, 0]
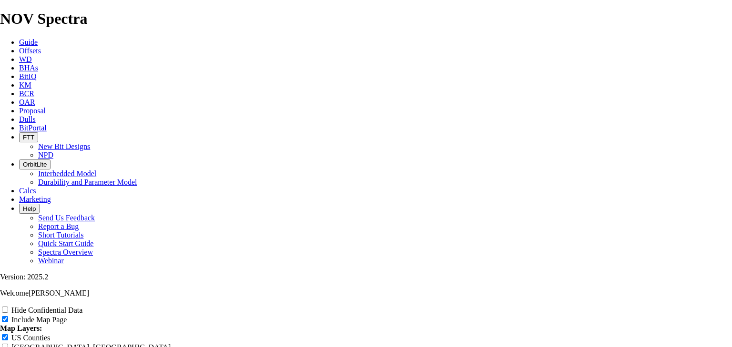
scroll to position [1144, 0]
radio input "true"
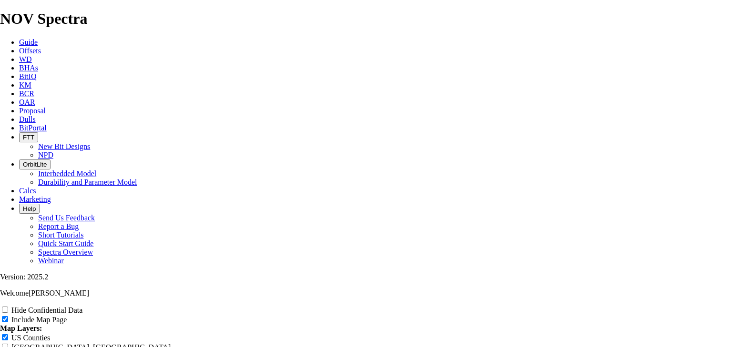
drag, startPoint x: 250, startPoint y: 288, endPoint x: 250, endPoint y: 309, distance: 20.5
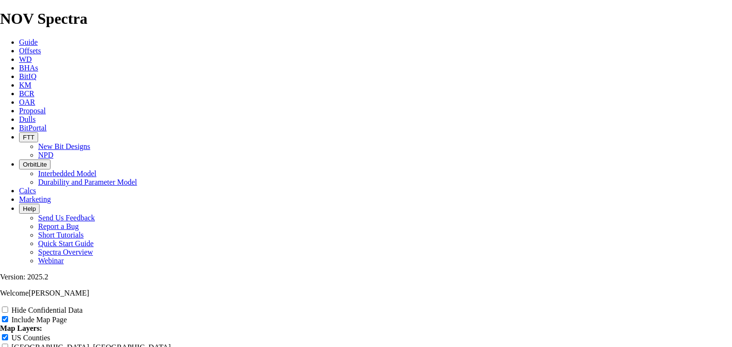
copy td "A314477"
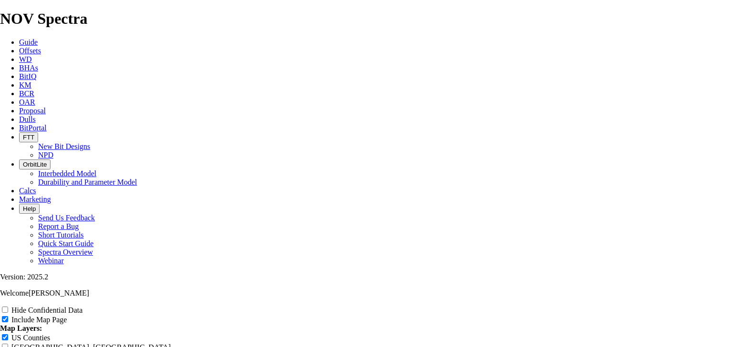
copy td "A316267"
drag, startPoint x: 592, startPoint y: 217, endPoint x: 179, endPoint y: 215, distance: 412.8
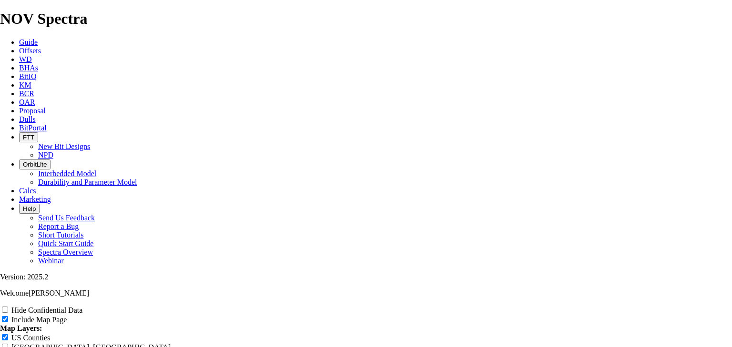
copy td "F317196"
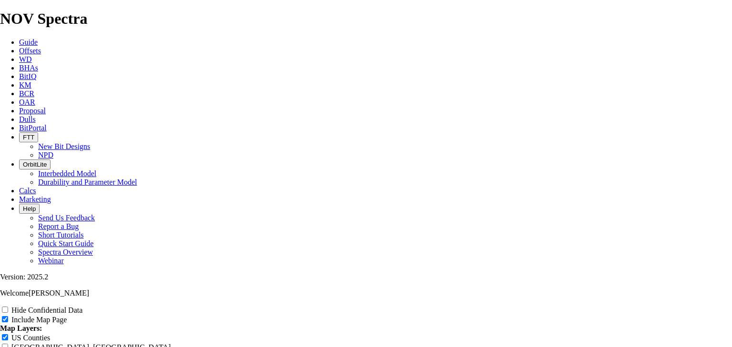
copy tr "A317876"
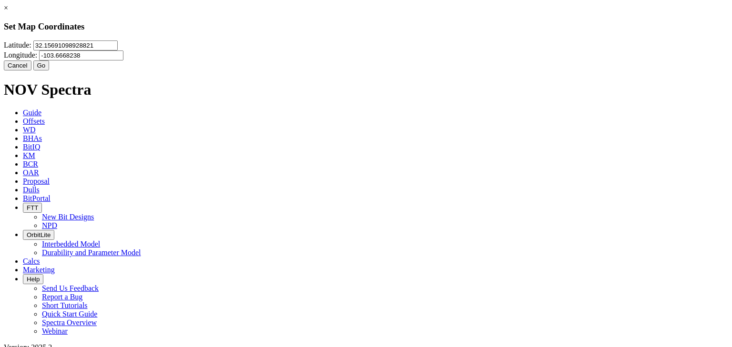
click at [123, 61] on input "-103.6668238" at bounding box center [81, 56] width 84 height 10
click at [118, 51] on input "32.15691098928821" at bounding box center [75, 46] width 84 height 10
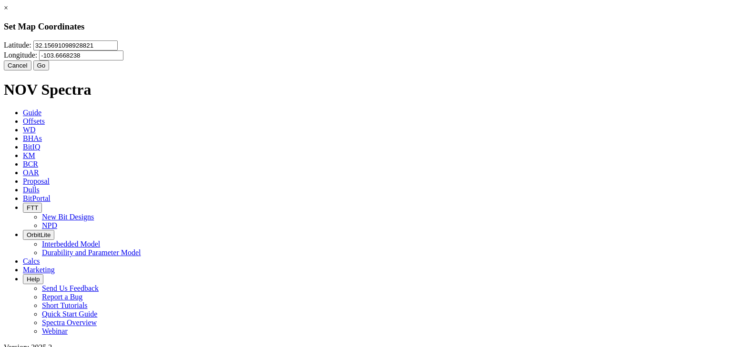
click at [118, 51] on input "32.15691098928821" at bounding box center [75, 46] width 84 height 10
paste input "1902"
type input "32.1561902"
click at [50, 71] on button "Go" at bounding box center [41, 66] width 16 height 10
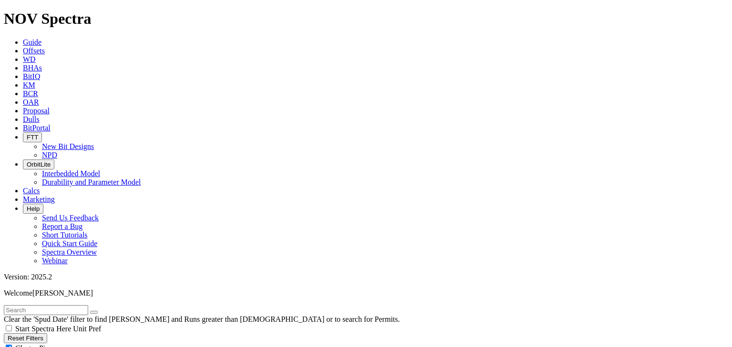
scroll to position [534, 0]
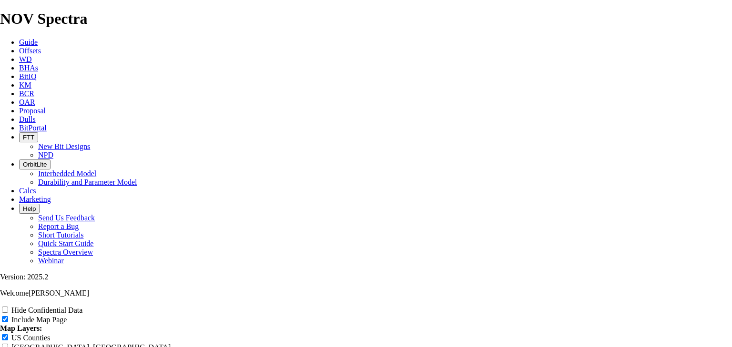
type input "9"
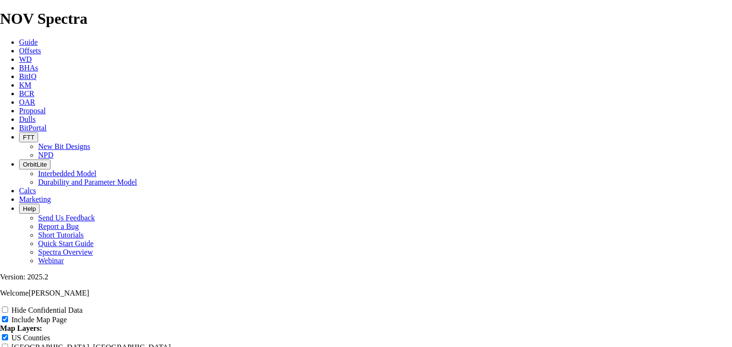
type input "9"
type input "9."
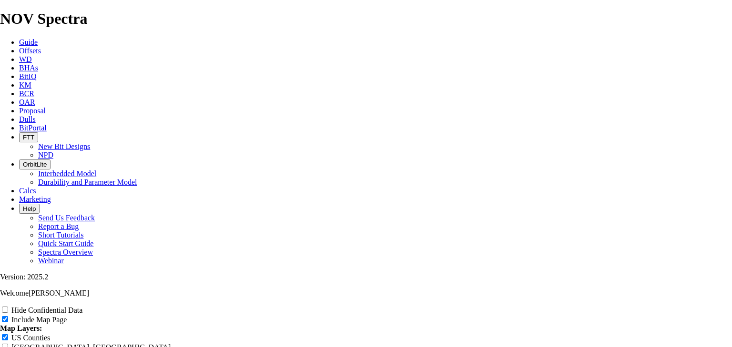
type input "9."
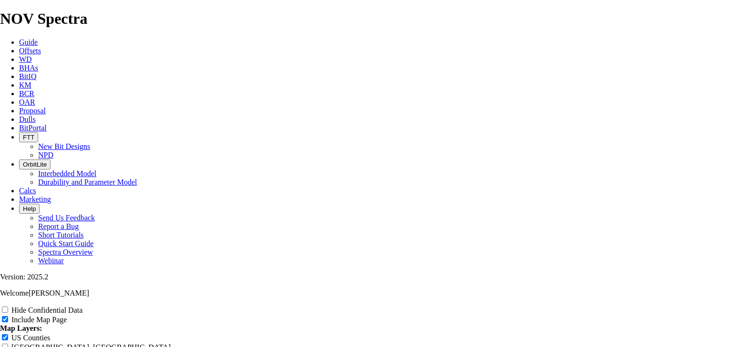
type input "9.8"
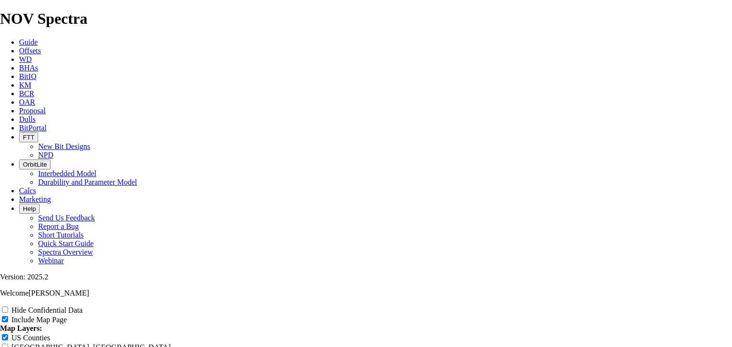
type input "9.8"
type input "9.87"
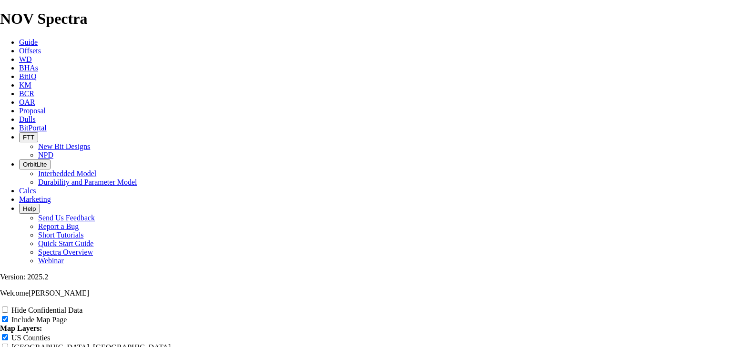
type input "9.87"
type input "9.875"
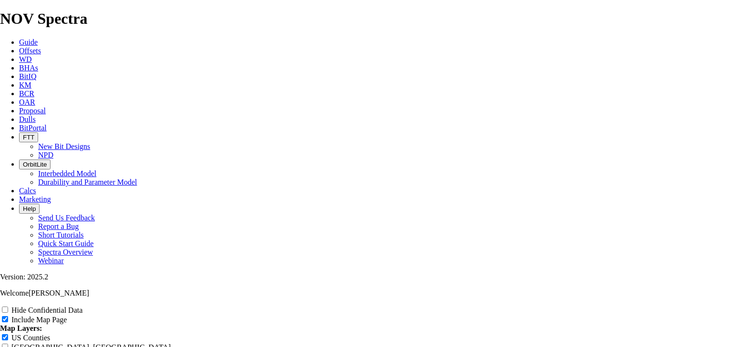
type input "9.875"
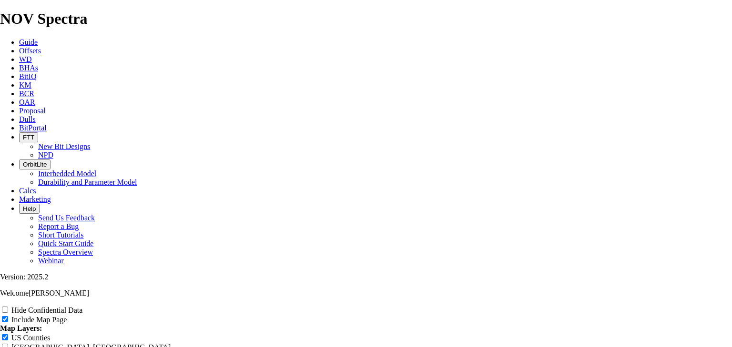
type input "9.875"
type input "9.875""
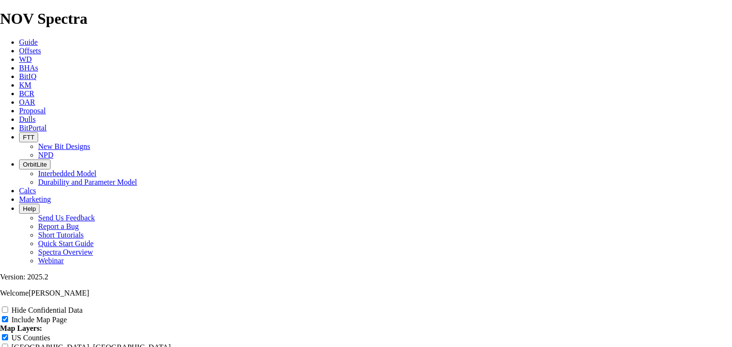
type input "9.875""
type input "9.875" T"
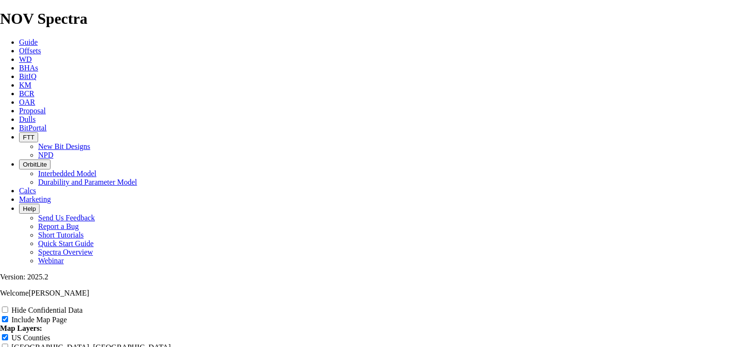
type input "9.875" T"
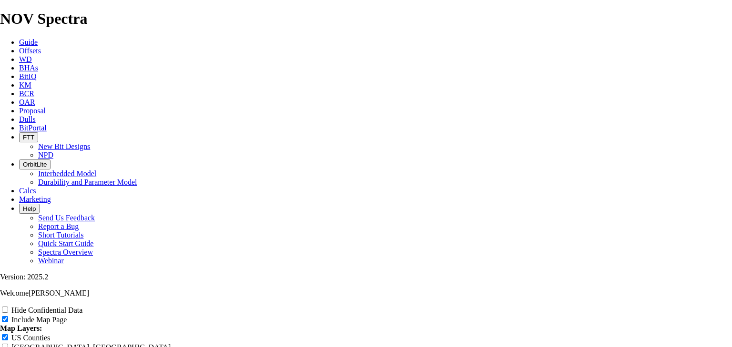
type input "9.875" T"
type input "9.875" TK"
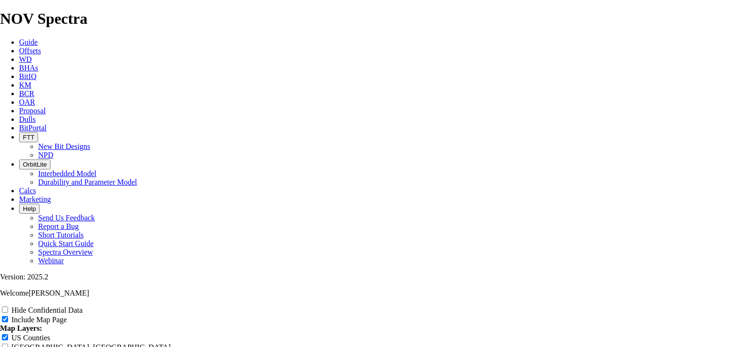
type input "9.875" TK"
type input "9.875" TKF"
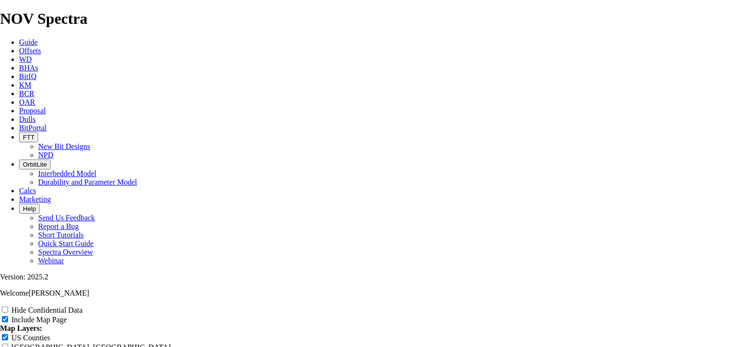
type input "9.875" TKF"
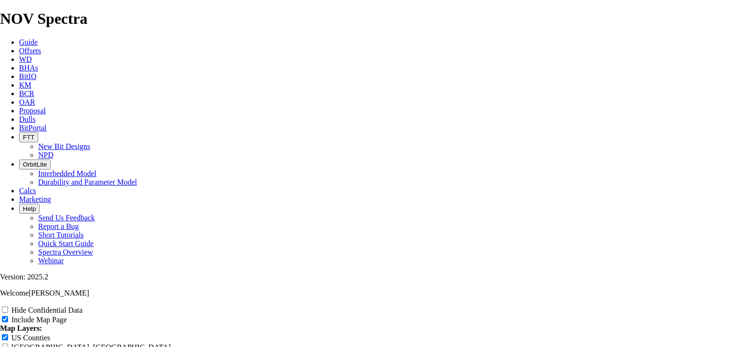
type input "9.875" TKF6"
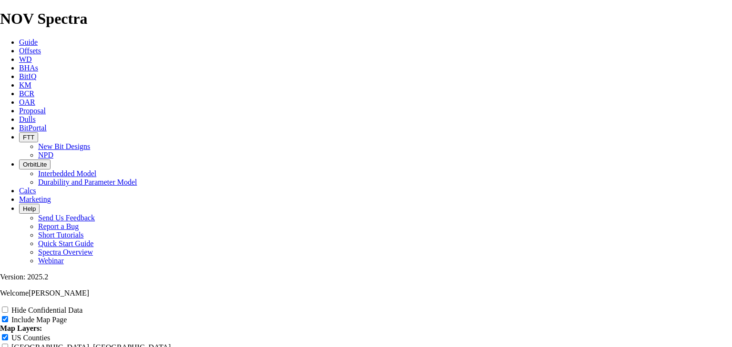
drag, startPoint x: 311, startPoint y: 288, endPoint x: 314, endPoint y: 312, distance: 23.5
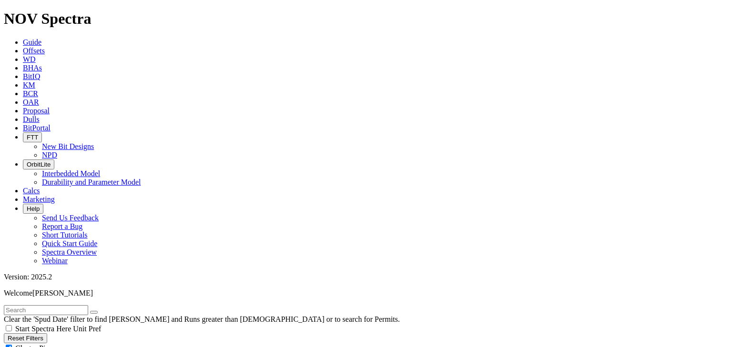
scroll to position [0, 0]
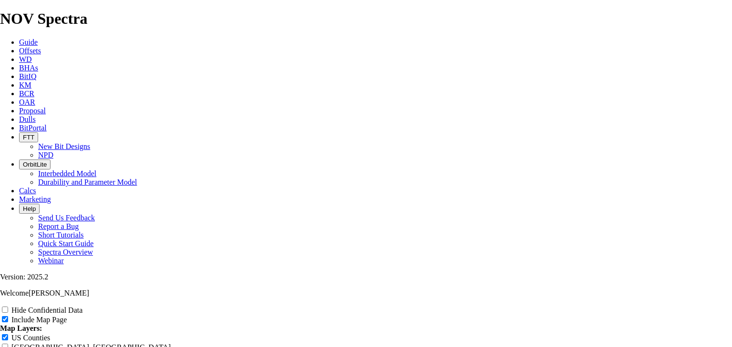
radio input "true"
drag, startPoint x: 343, startPoint y: 274, endPoint x: 342, endPoint y: 250, distance: 23.8
drag, startPoint x: 311, startPoint y: 274, endPoint x: 314, endPoint y: 248, distance: 25.8
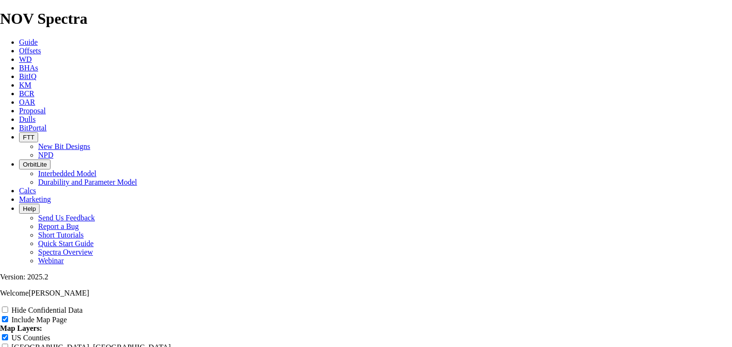
radio input "true"
click at [82, 306] on label "Hide Confidential Data" at bounding box center [46, 310] width 71 height 8
click at [8, 307] on input "Hide Confidential Data" at bounding box center [5, 310] width 6 height 6
checkbox input "true"
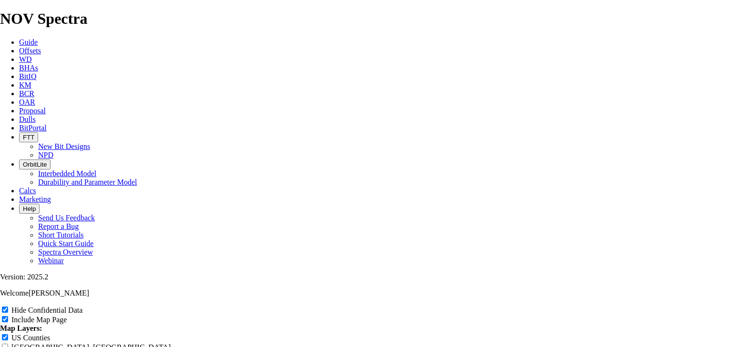
scroll to position [1144, 0]
radio input "true"
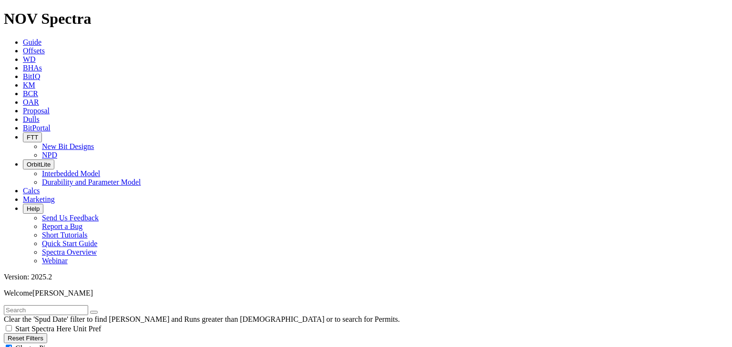
scroll to position [496, 0]
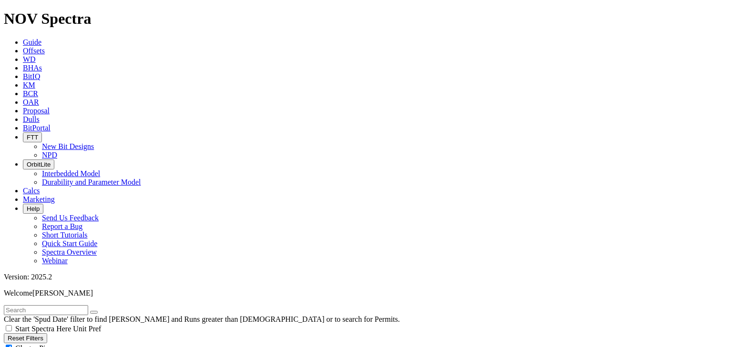
scroll to position [503, 0]
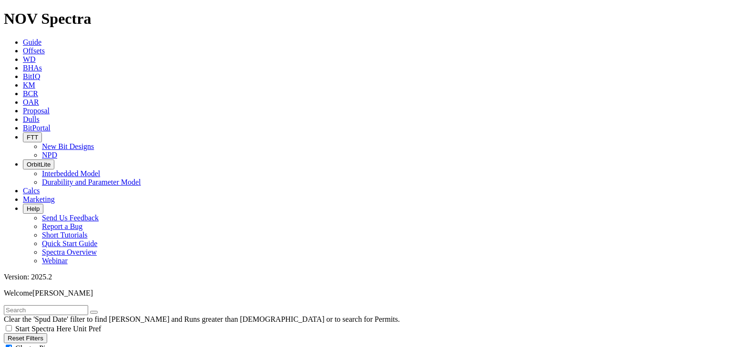
scroll to position [1506, 0]
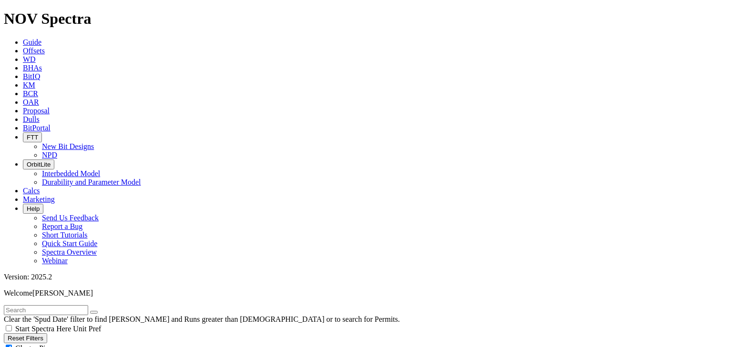
scroll to position [2078, 0]
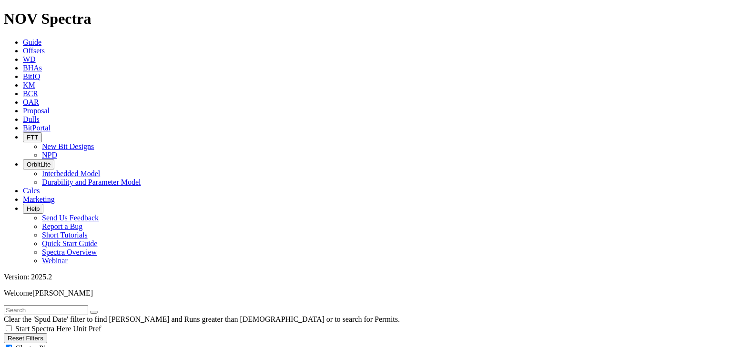
scroll to position [2612, 0]
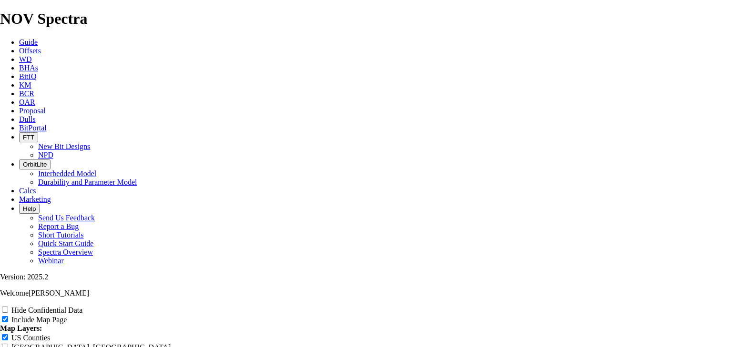
scroll to position [1220, 0]
radio input "true"
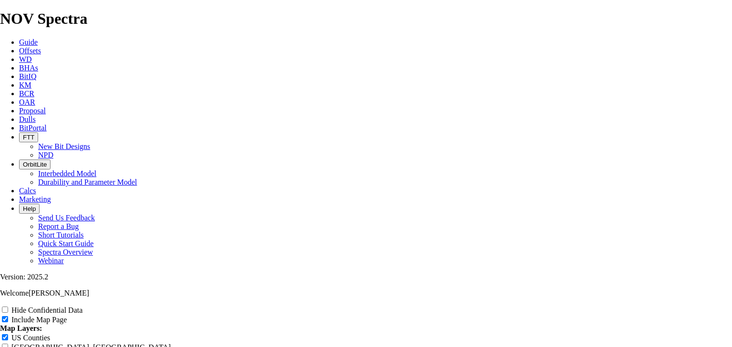
scroll to position [1525, 0]
type input "9"
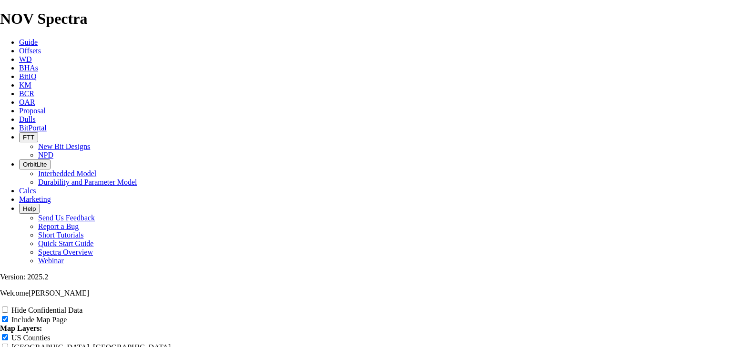
type input "9"
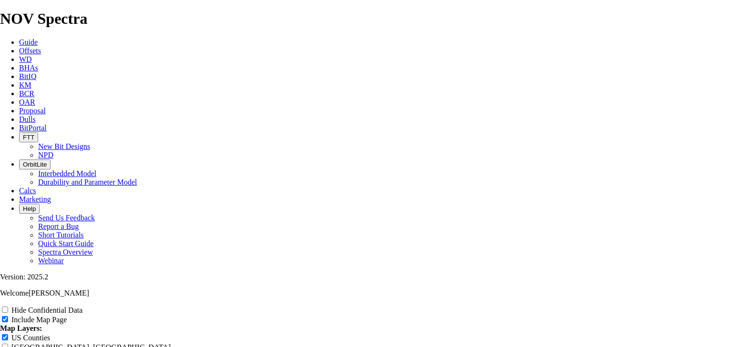
type input "9."
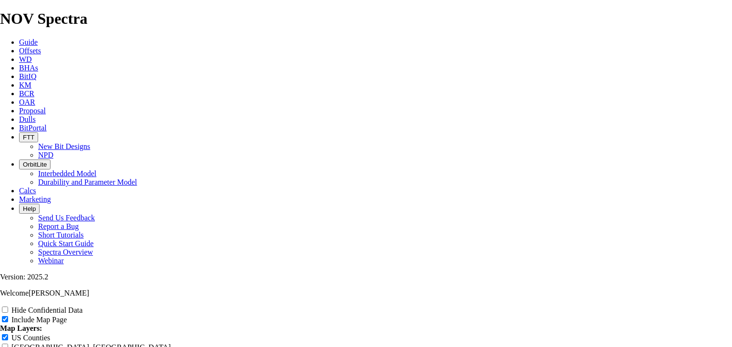
type input "9."
type input "9.8"
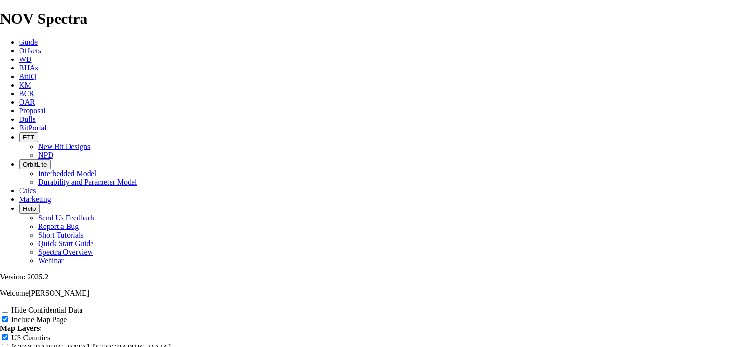
type input "9.8"
type input "9.87"
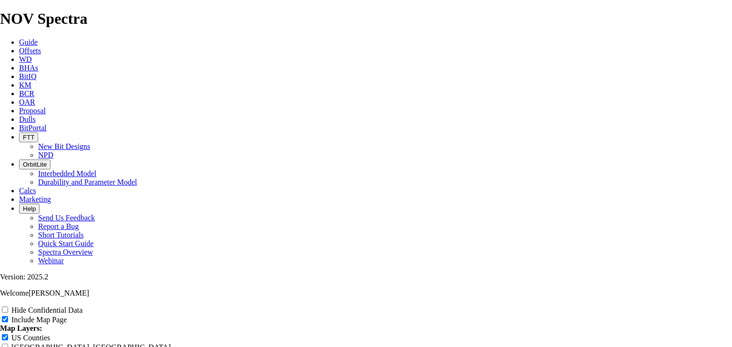
type input "9.87"
type input "9.875"
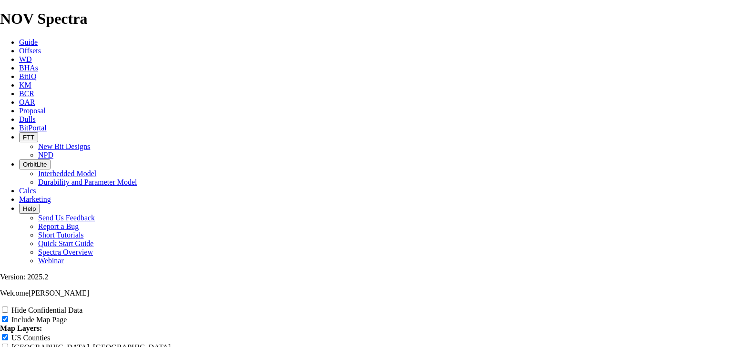
type input "9.875"
type input "9.875""
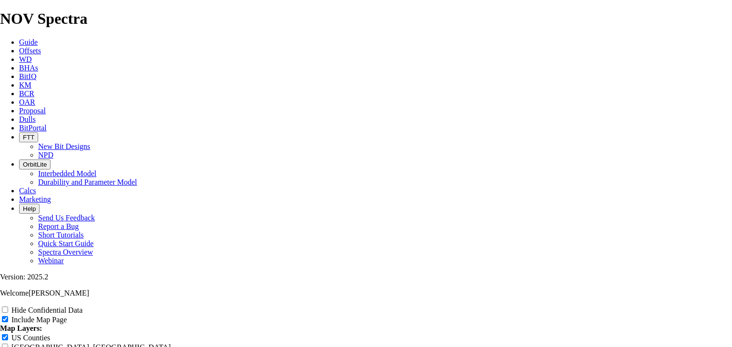
type input "9.875""
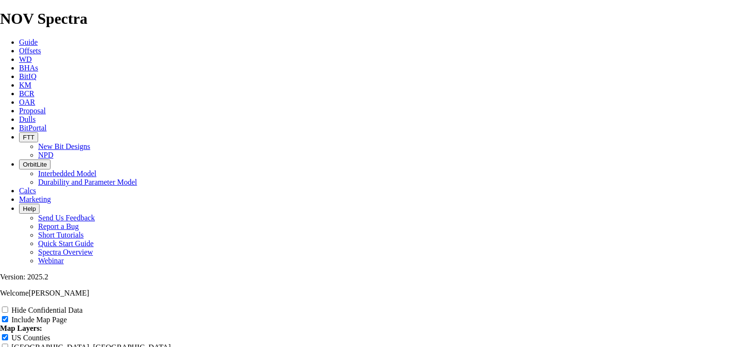
type input "9.875""
type input "9.875" T"
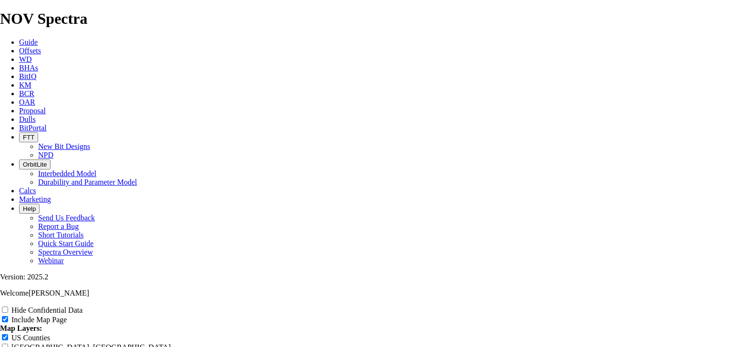
type input "9.875" T"
type input "9.875" TK"
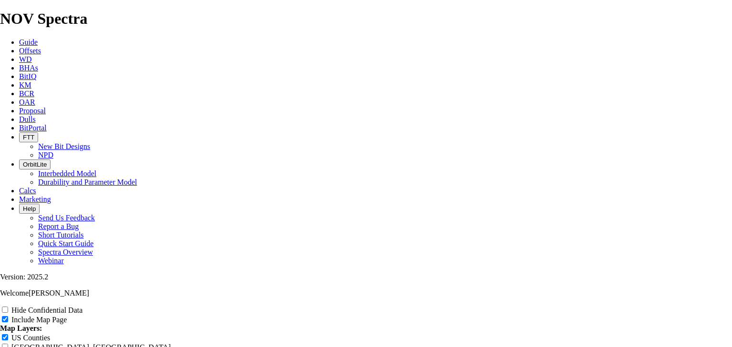
type input "9.875" TK"
type input "9.875" TKF"
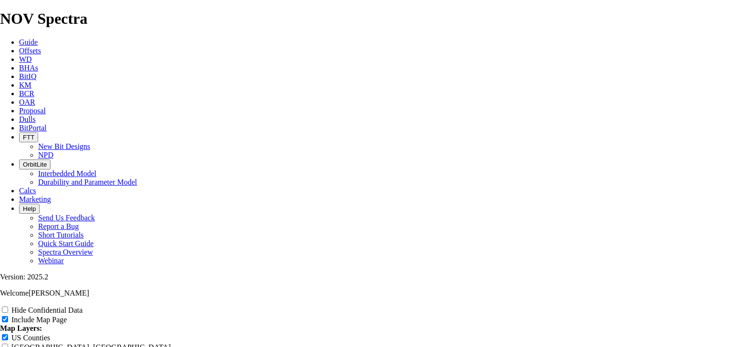
type input "9.875" TKF"
type input "9.875" TKF6"
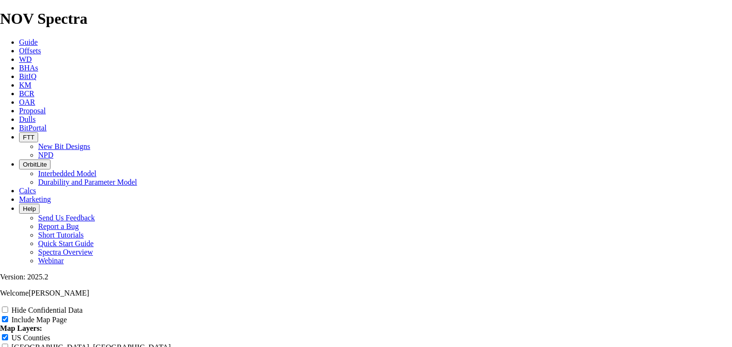
type input "9.875" TKF6"
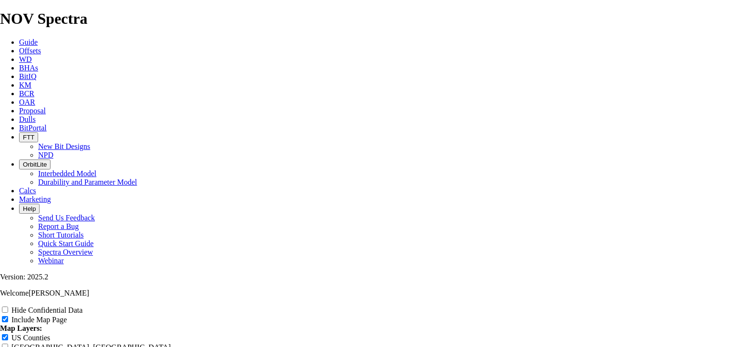
type input "9.875" TKF63"
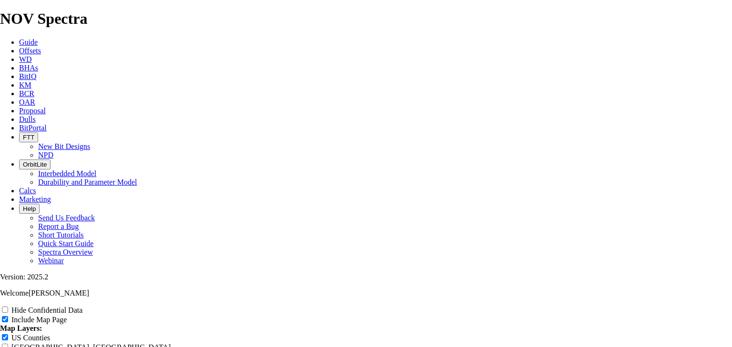
type input "9.875" TKF63"
type input "9.875" TKF6"
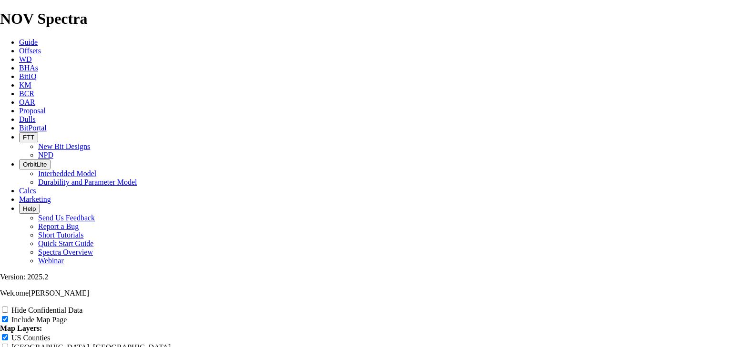
type input "9.875" TKF6"
type input "9.875" TKF66"
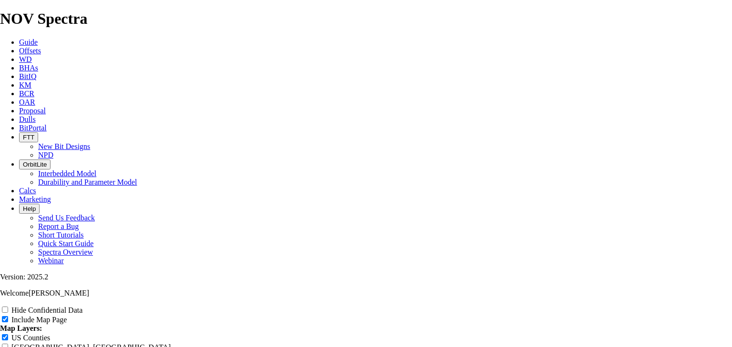
type input "9.875" TKF66"
type input "9.875" TKF66-"
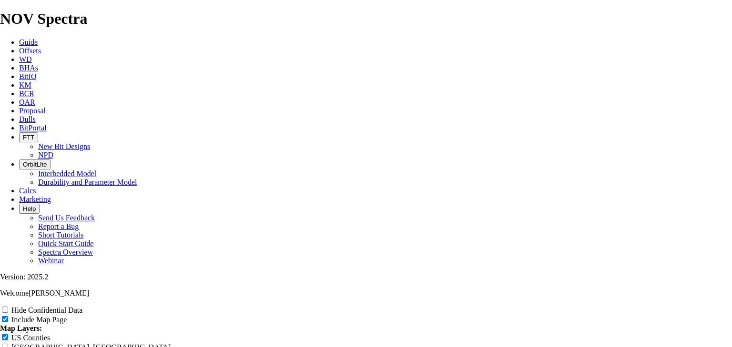
type input "9.875" TKF66-"
type input "9.875" TKF66-A"
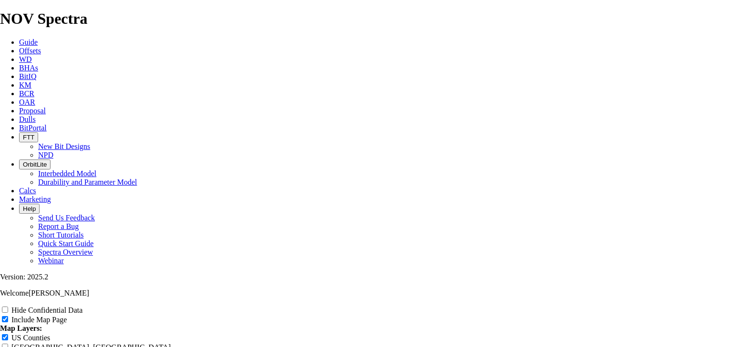
type input "9.875" TKF66-A"
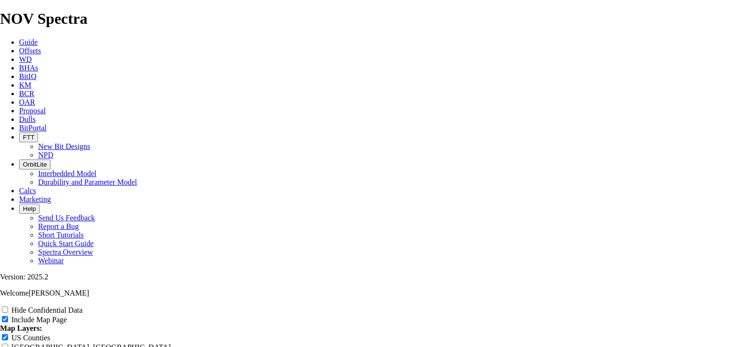
type input "9.875" TKF66-AK"
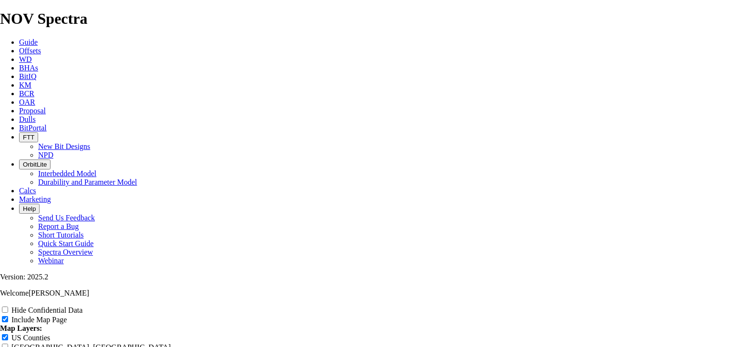
type input "9.875" TKF66-AK"
type input "9.875" TKF66-AK1"
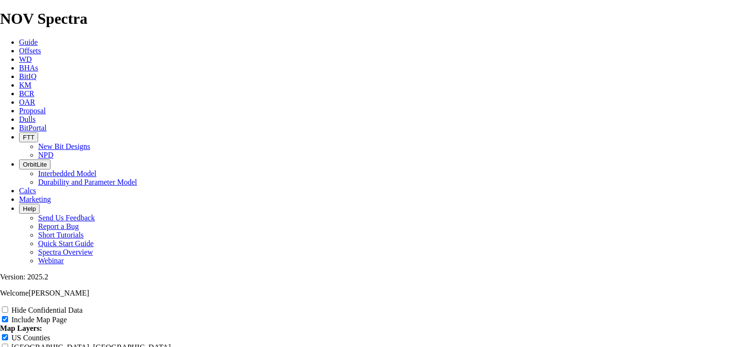
type input "9.875" TKF66-AK1"
click at [648, 306] on div "Hide Confidential Data" at bounding box center [366, 311] width 732 height 10
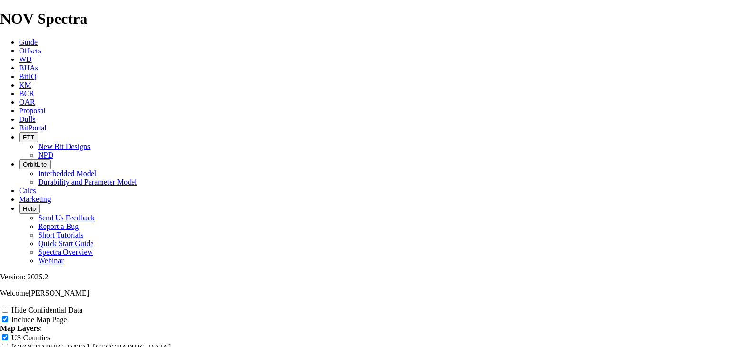
click at [8, 307] on input "Hide Confidential Data" at bounding box center [5, 310] width 6 height 6
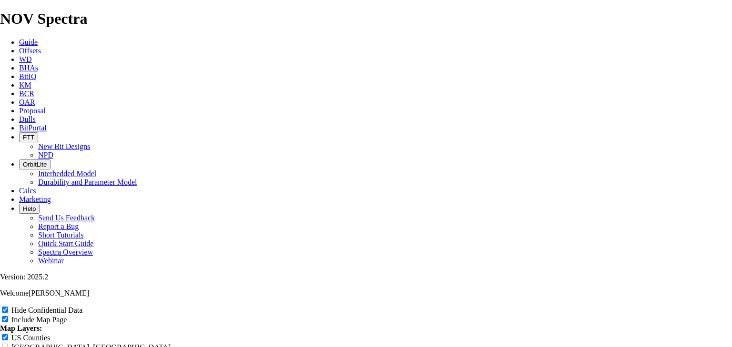
checkbox input "false"
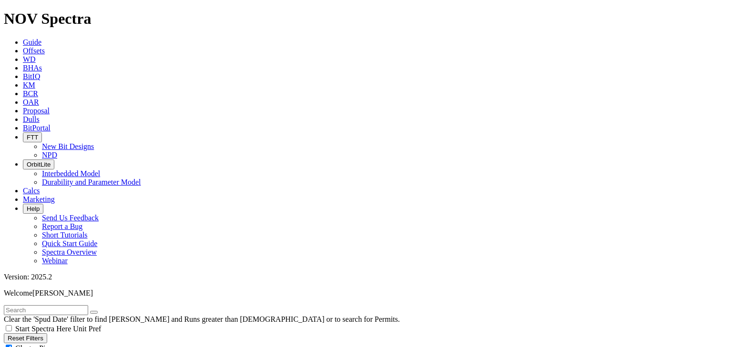
scroll to position [381, 0]
select select "? number:9.875 ?"
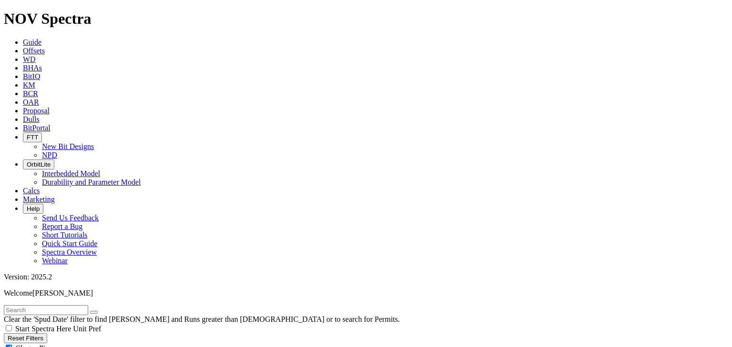
scroll to position [419, 0]
select select
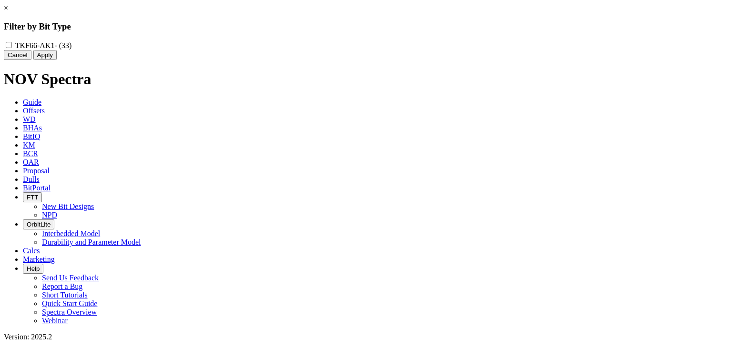
click at [8, 12] on link "×" at bounding box center [6, 8] width 4 height 8
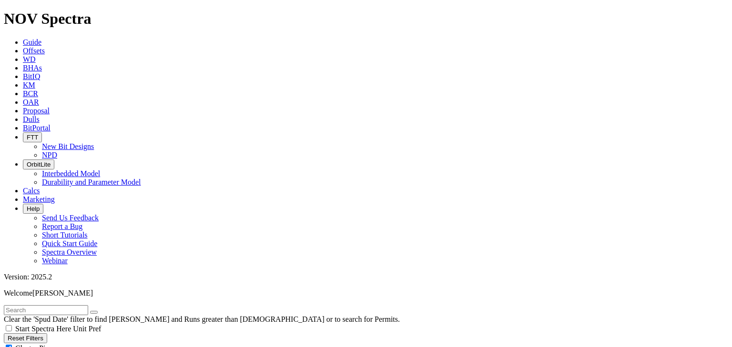
click at [47, 306] on input "text" at bounding box center [46, 311] width 84 height 10
type input "TKF76-J"
radio input "true"
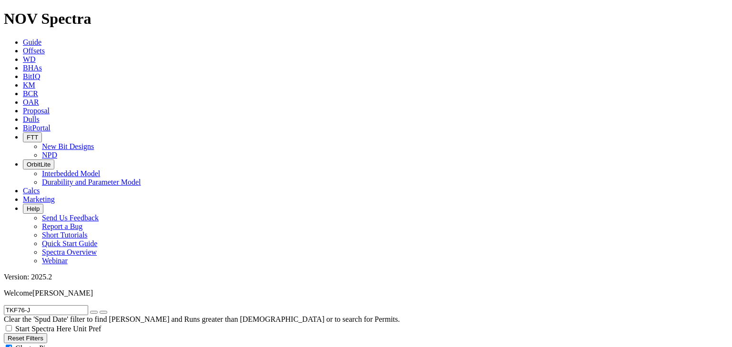
radio input "false"
radio input "true"
click at [39, 334] on button "Reset Filters" at bounding box center [25, 339] width 43 height 10
radio input "false"
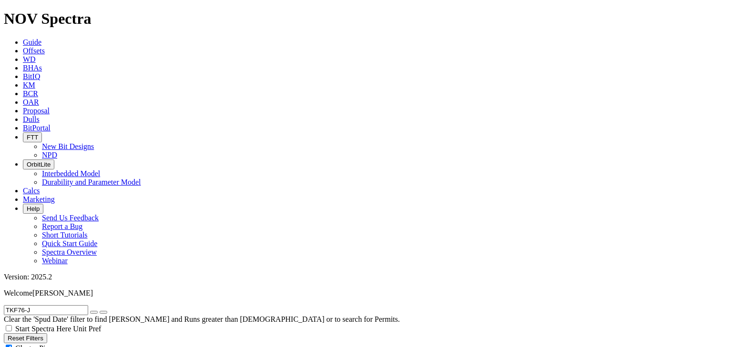
radio input "true"
checkbox input "true"
select select
click at [49, 306] on input "text" at bounding box center [46, 311] width 84 height 10
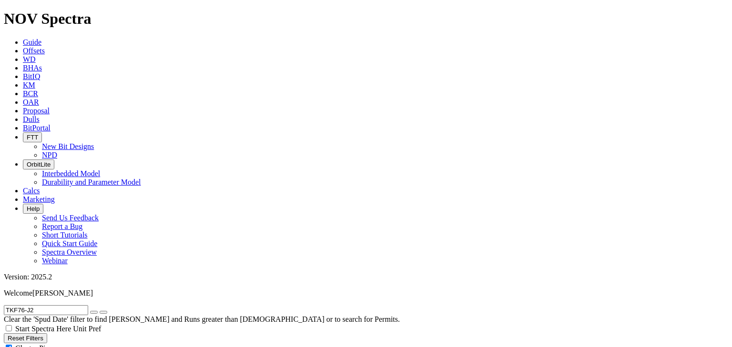
type input "TKF76-J2"
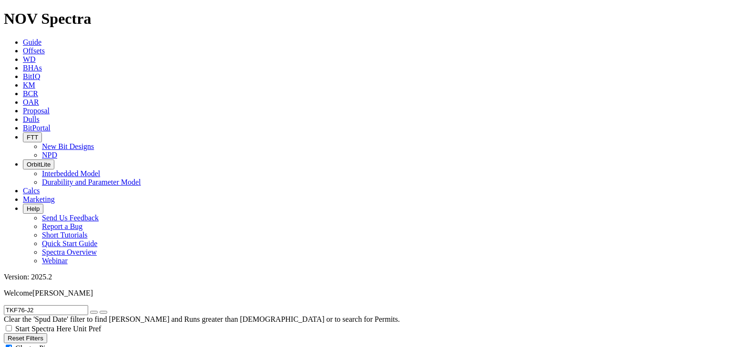
select select "9.875"
checkbox input "false"
select select "? number:9.875 ?"
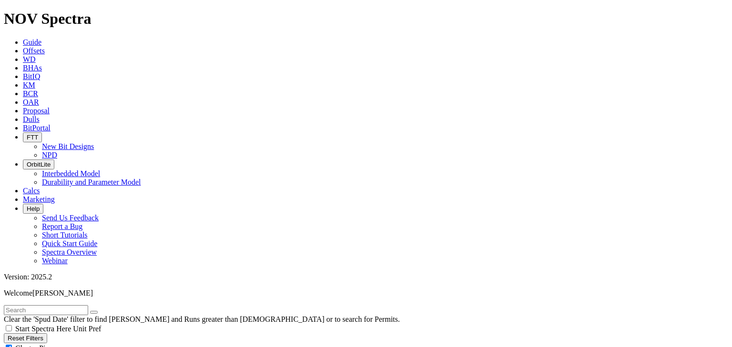
scroll to position [153, 0]
type input "8/28/22"
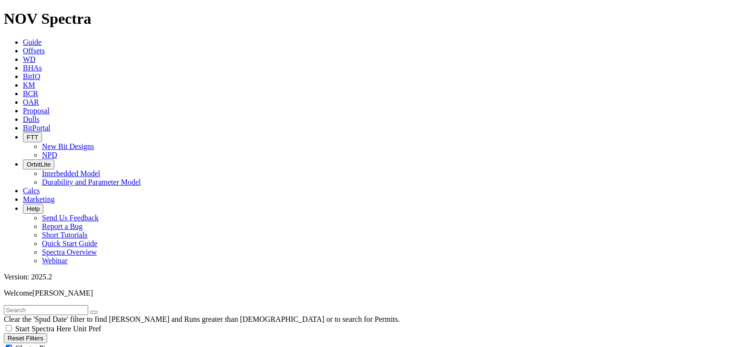
select select
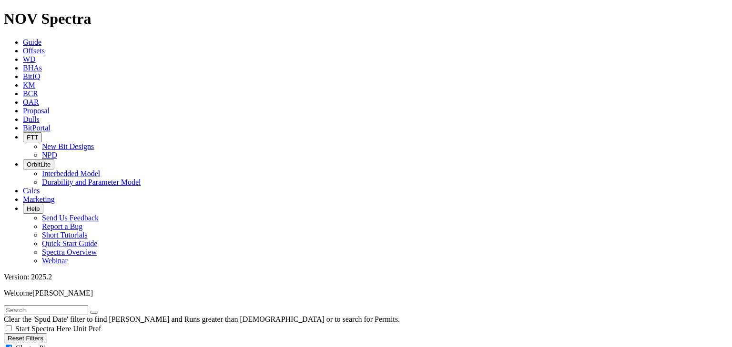
scroll to position [0, 0]
radio input "true"
radio input "false"
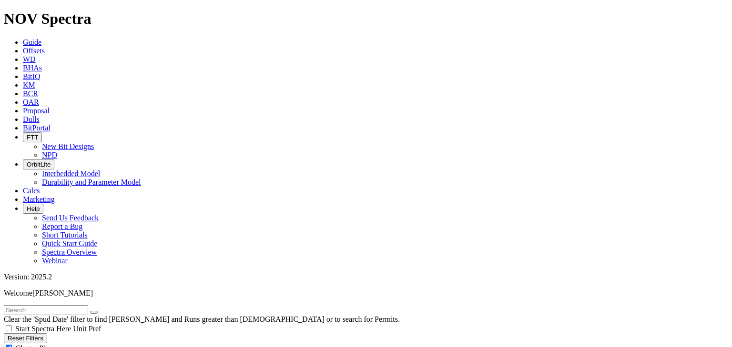
radio input "true"
click at [52, 345] on span "Cluster Pins" at bounding box center [33, 349] width 37 height 8
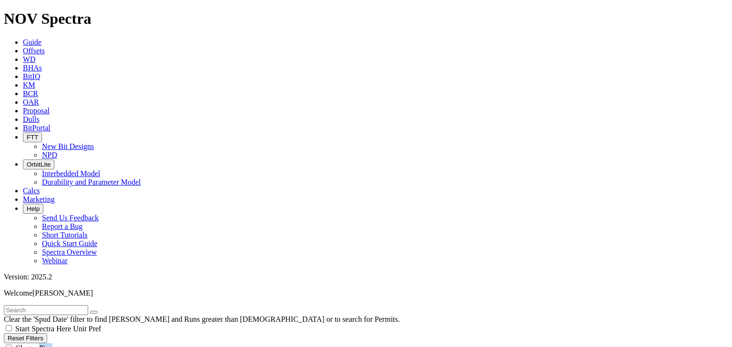
checkbox input "false"
select select
